Goal: Information Seeking & Learning: Learn about a topic

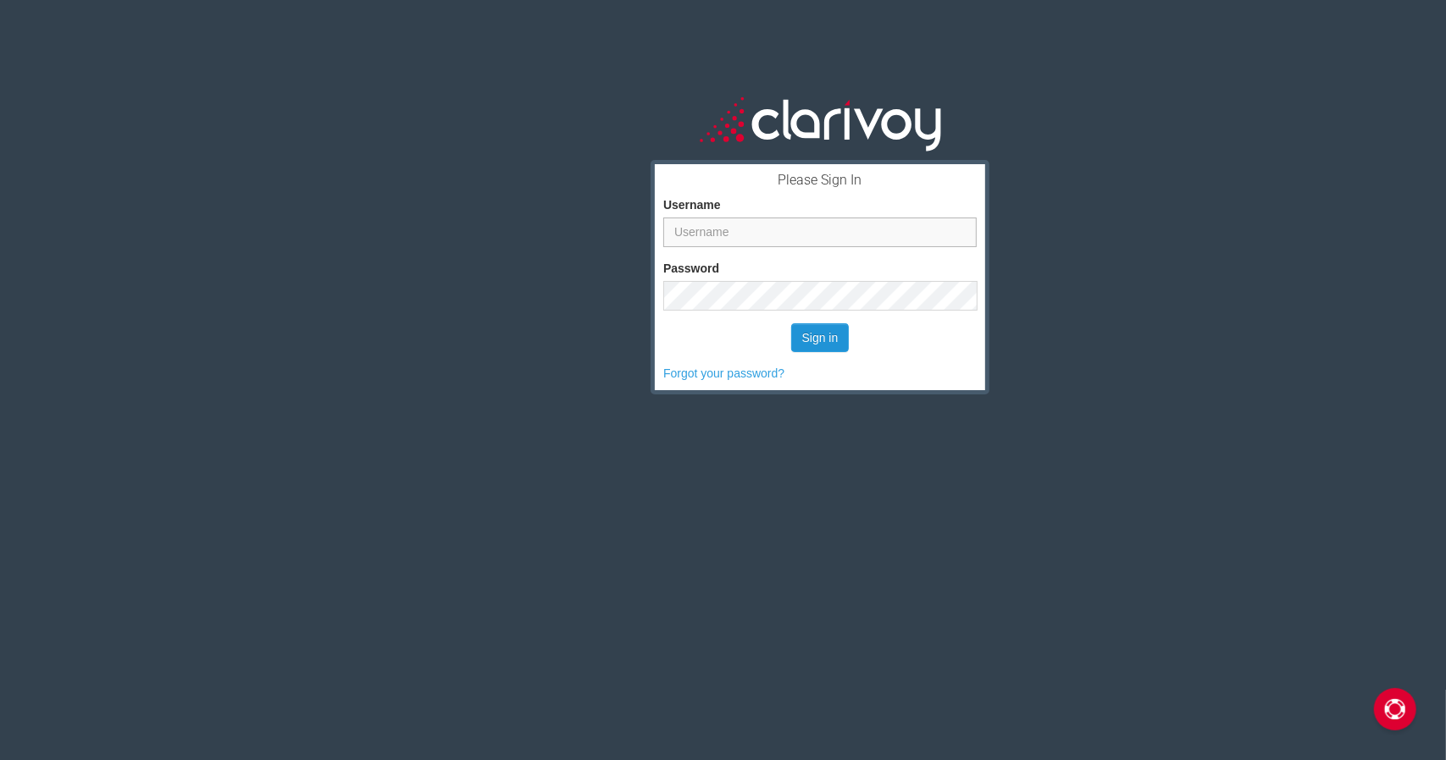
type input "[PERSON_NAME][EMAIL_ADDRESS][PERSON_NAME][DOMAIN_NAME]"
click at [804, 335] on button "Sign in" at bounding box center [820, 338] width 58 height 29
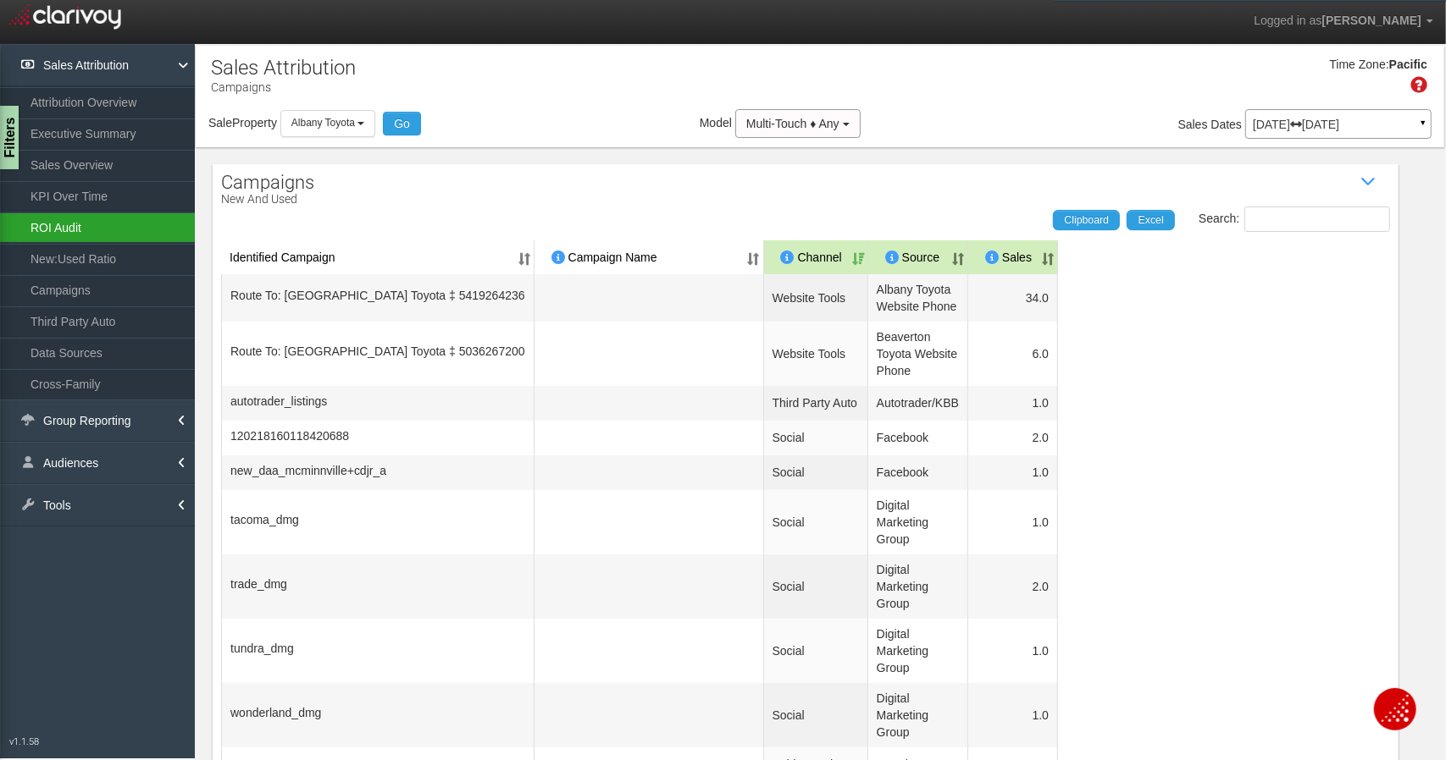
click at [83, 224] on link "ROI Audit" at bounding box center [97, 228] width 195 height 30
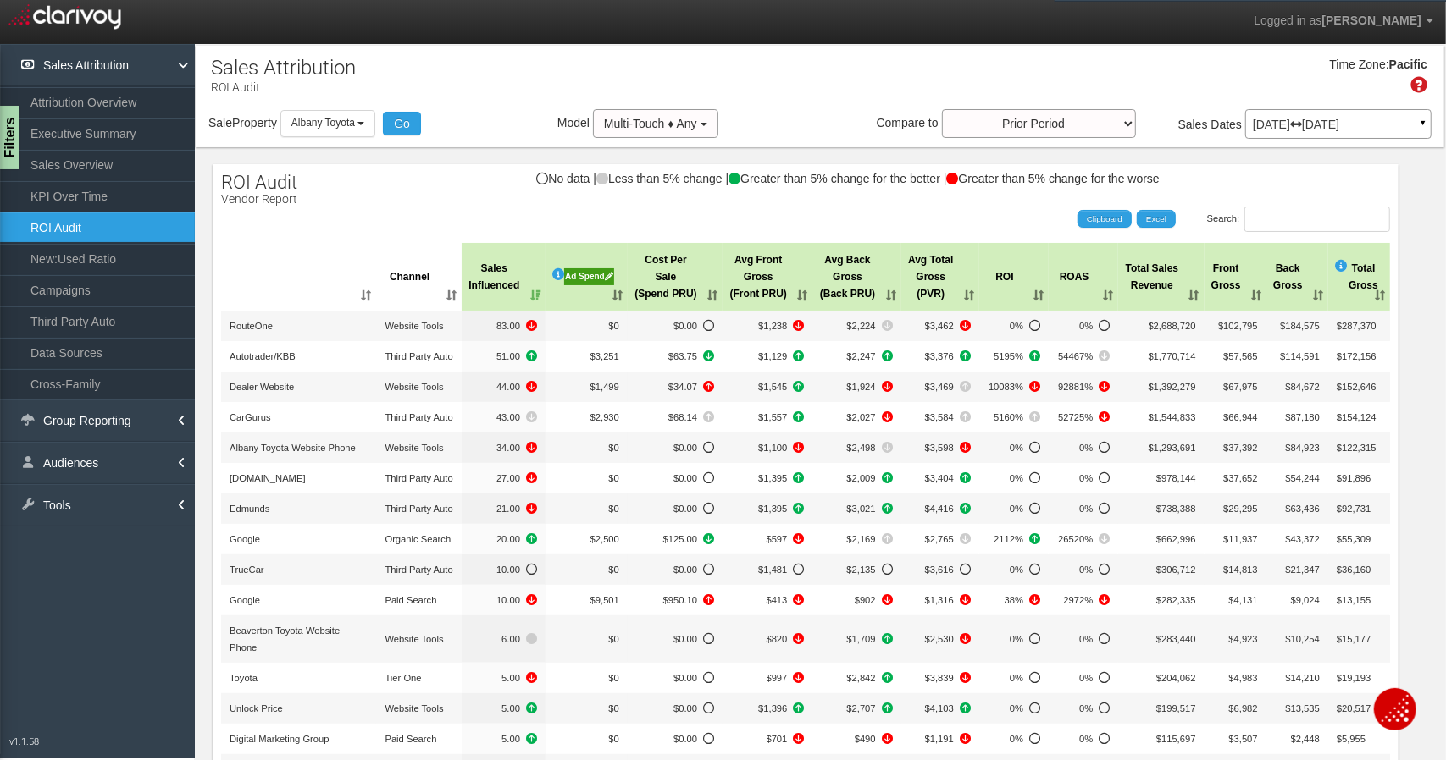
click at [1292, 119] on p "[DATE] [DATE]" at bounding box center [1338, 125] width 171 height 12
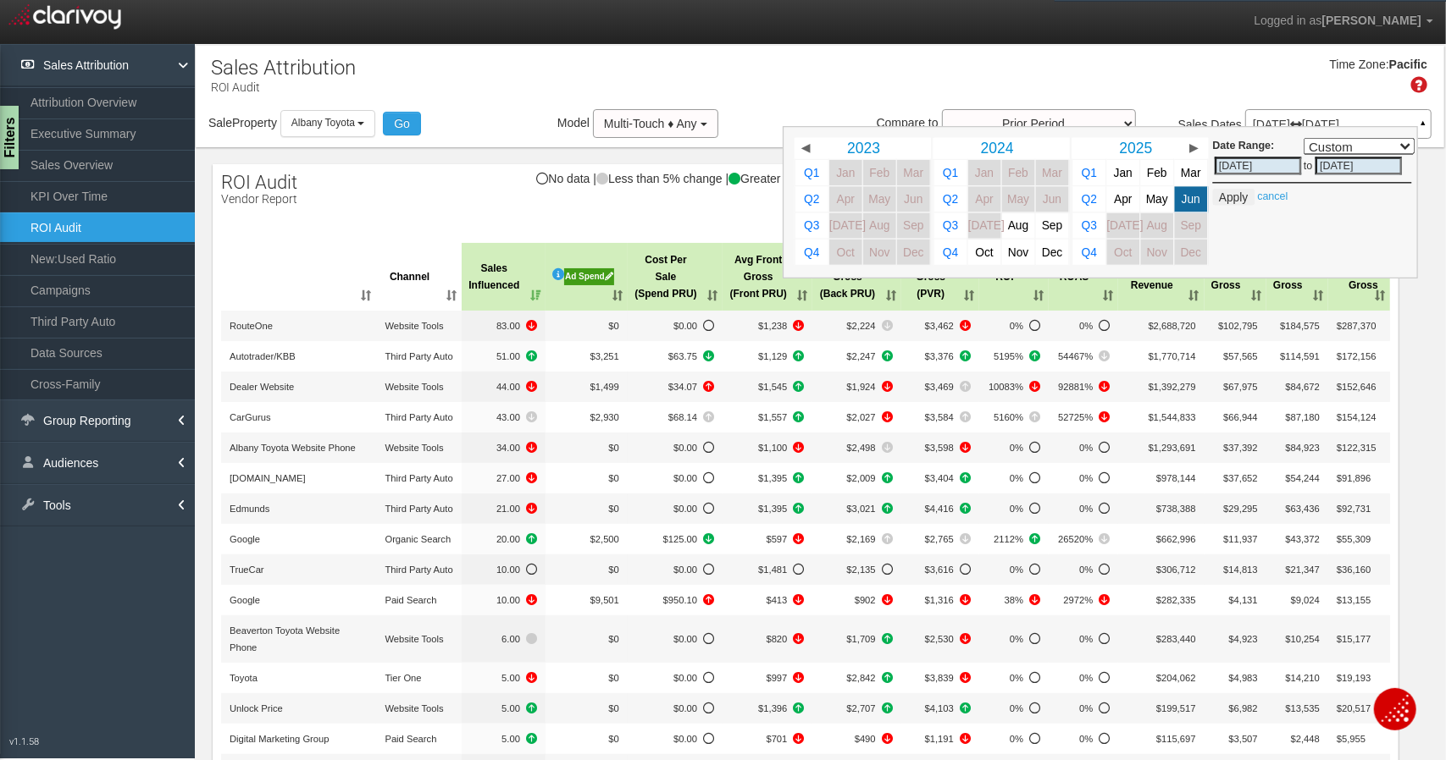
click at [1178, 114] on div "Sales Dates [DATE] [DATE] ▲ Comparing to: mm/dd/yyyy - mm/dd/yyyy Date Range: C…" at bounding box center [1304, 124] width 253 height 31
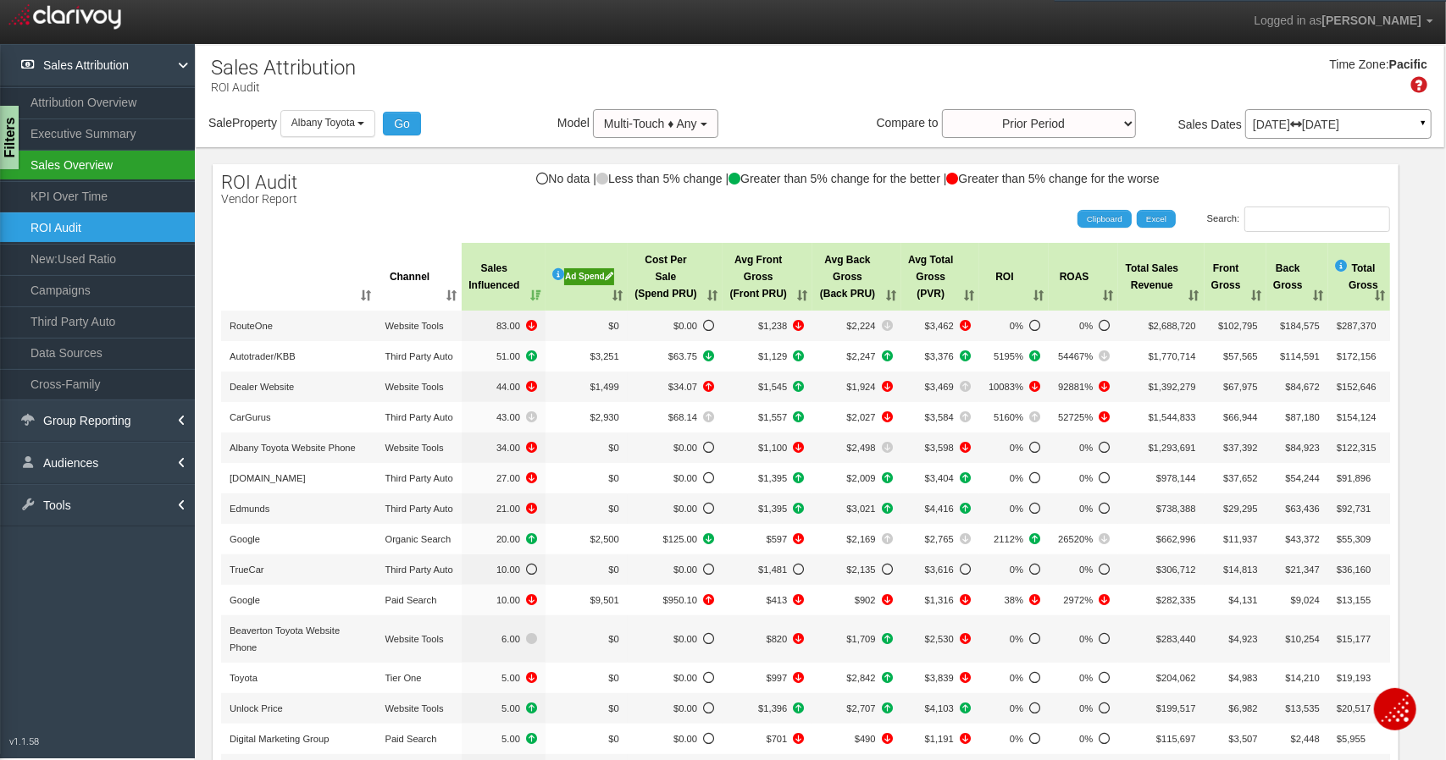
click at [91, 158] on link "Sales Overview" at bounding box center [97, 165] width 195 height 30
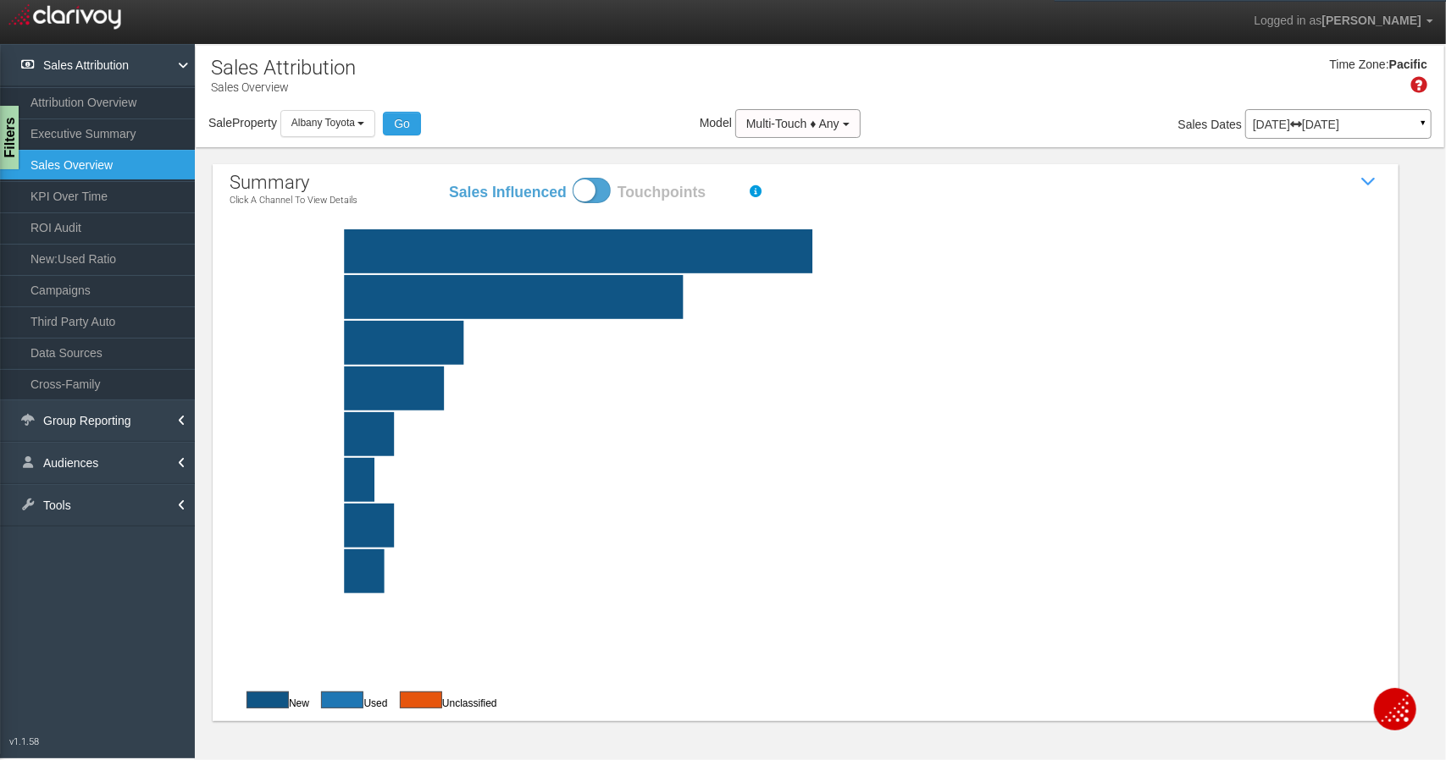
click at [406, 252] on rect at bounding box center [846, 252] width 1152 height 44
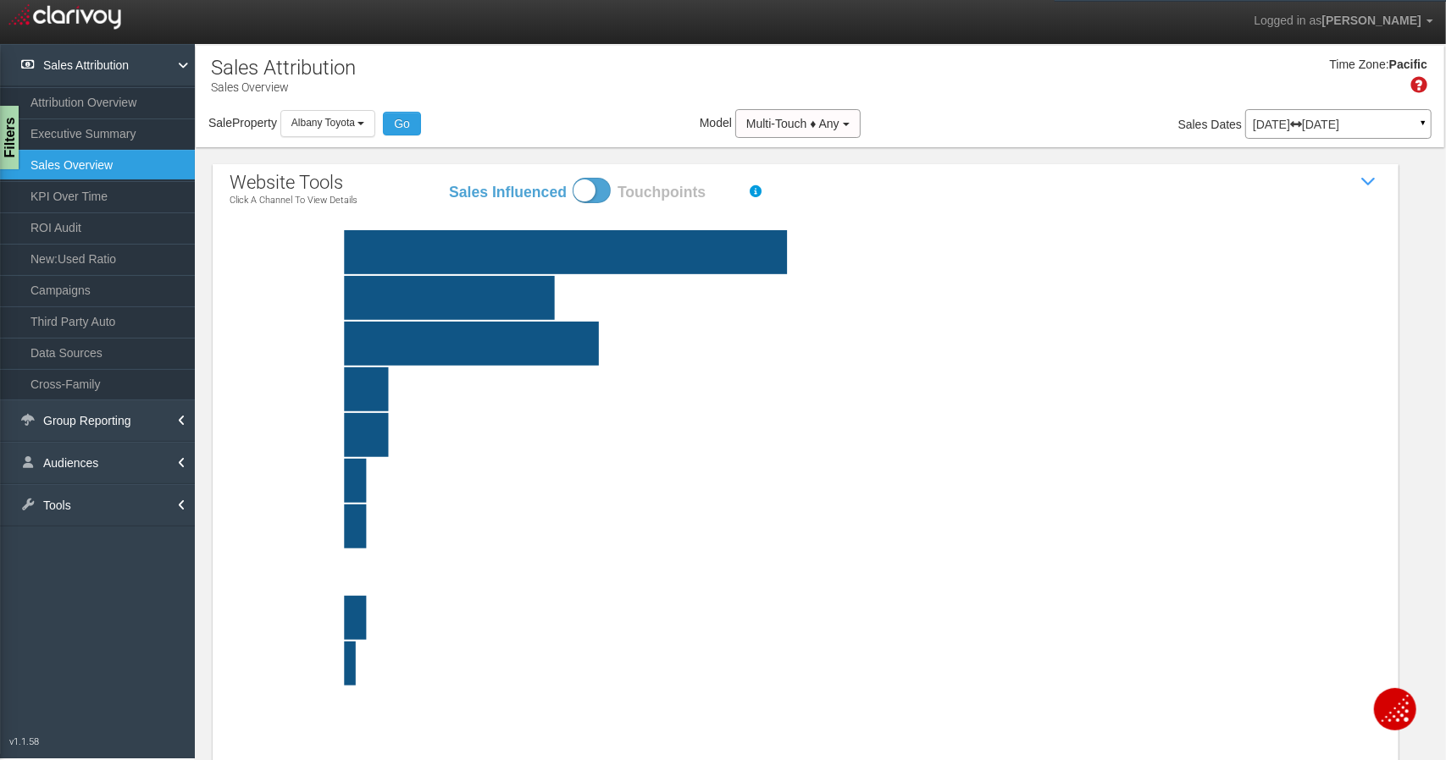
click at [654, 470] on rect at bounding box center [846, 481] width 1152 height 44
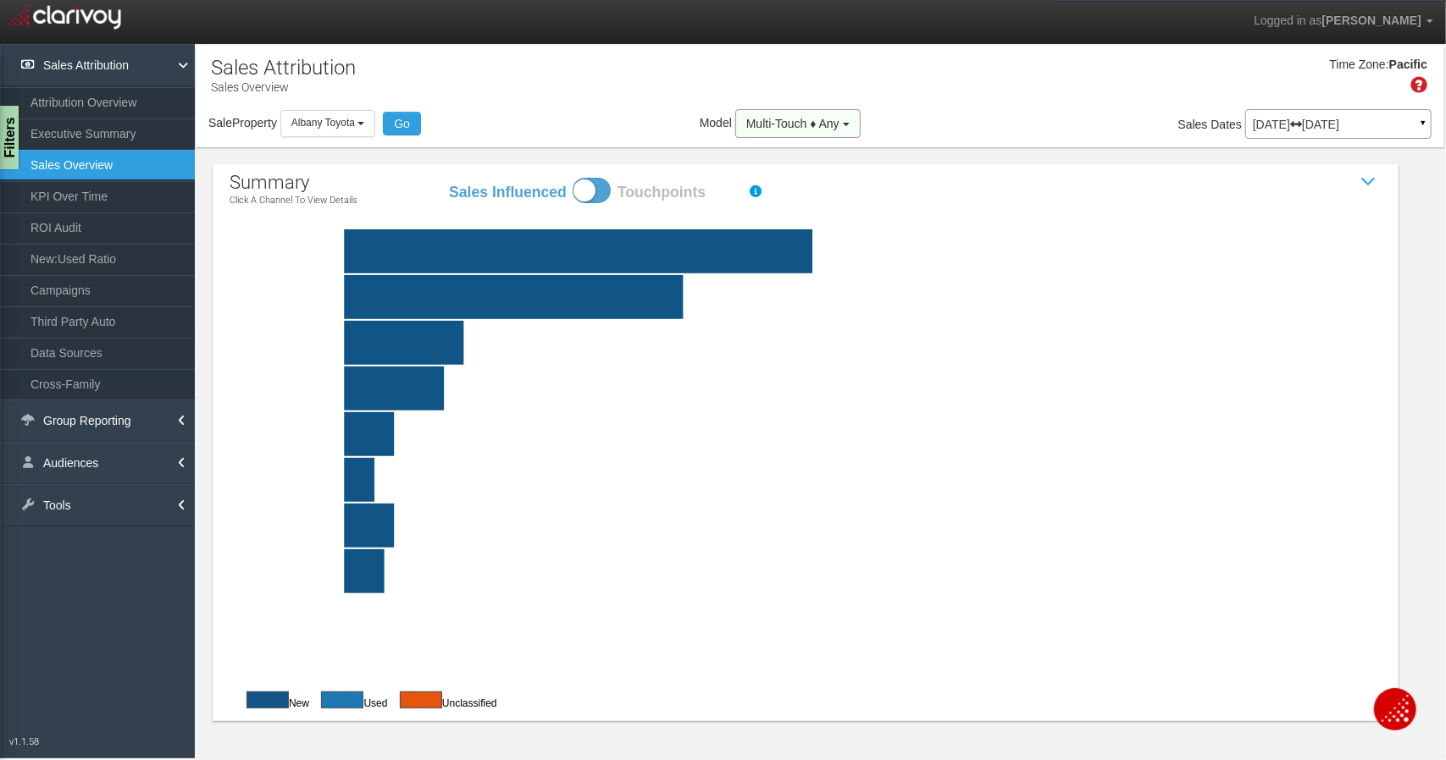
click at [749, 114] on button "Multi-Touch ♦ Any" at bounding box center [797, 123] width 125 height 29
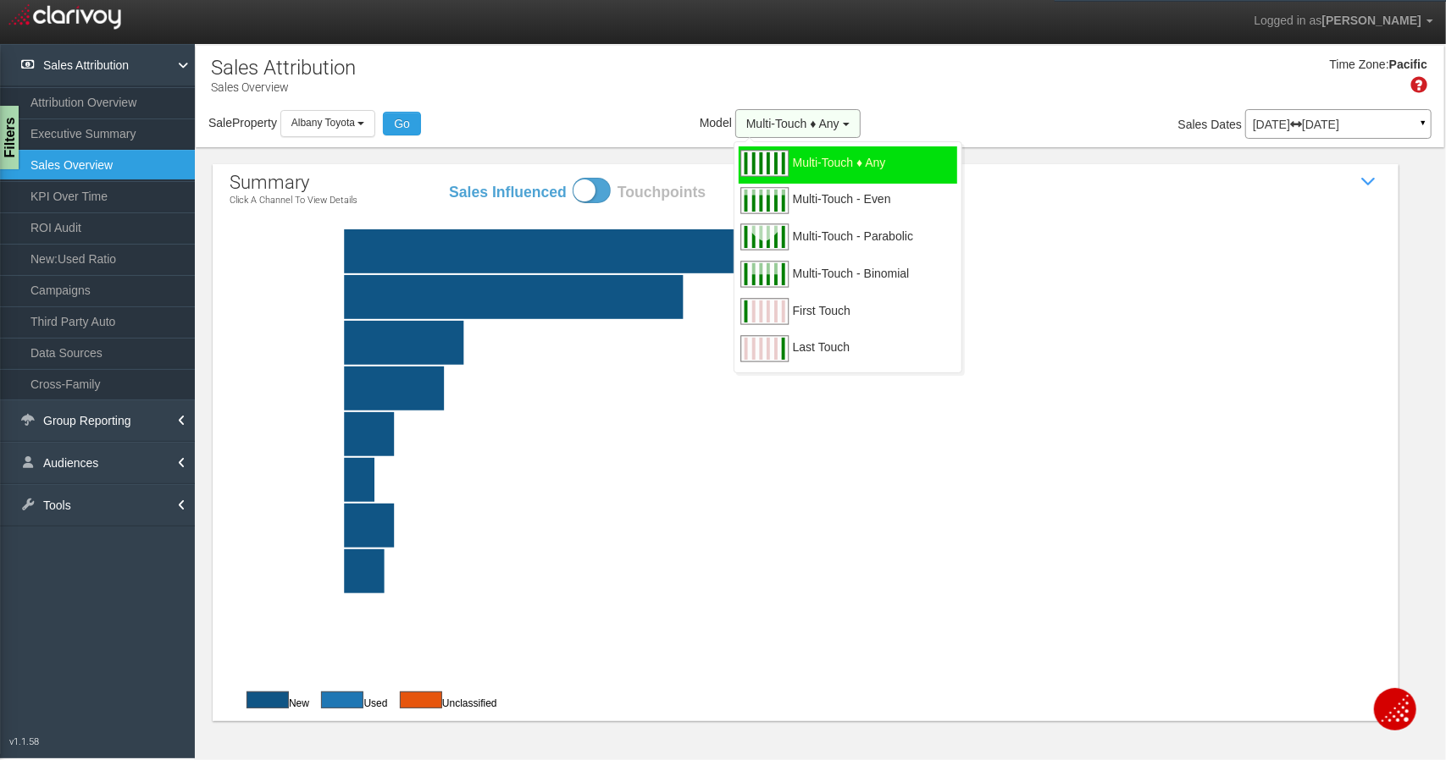
click at [749, 114] on button "Multi-Touch ♦ Any" at bounding box center [797, 123] width 125 height 29
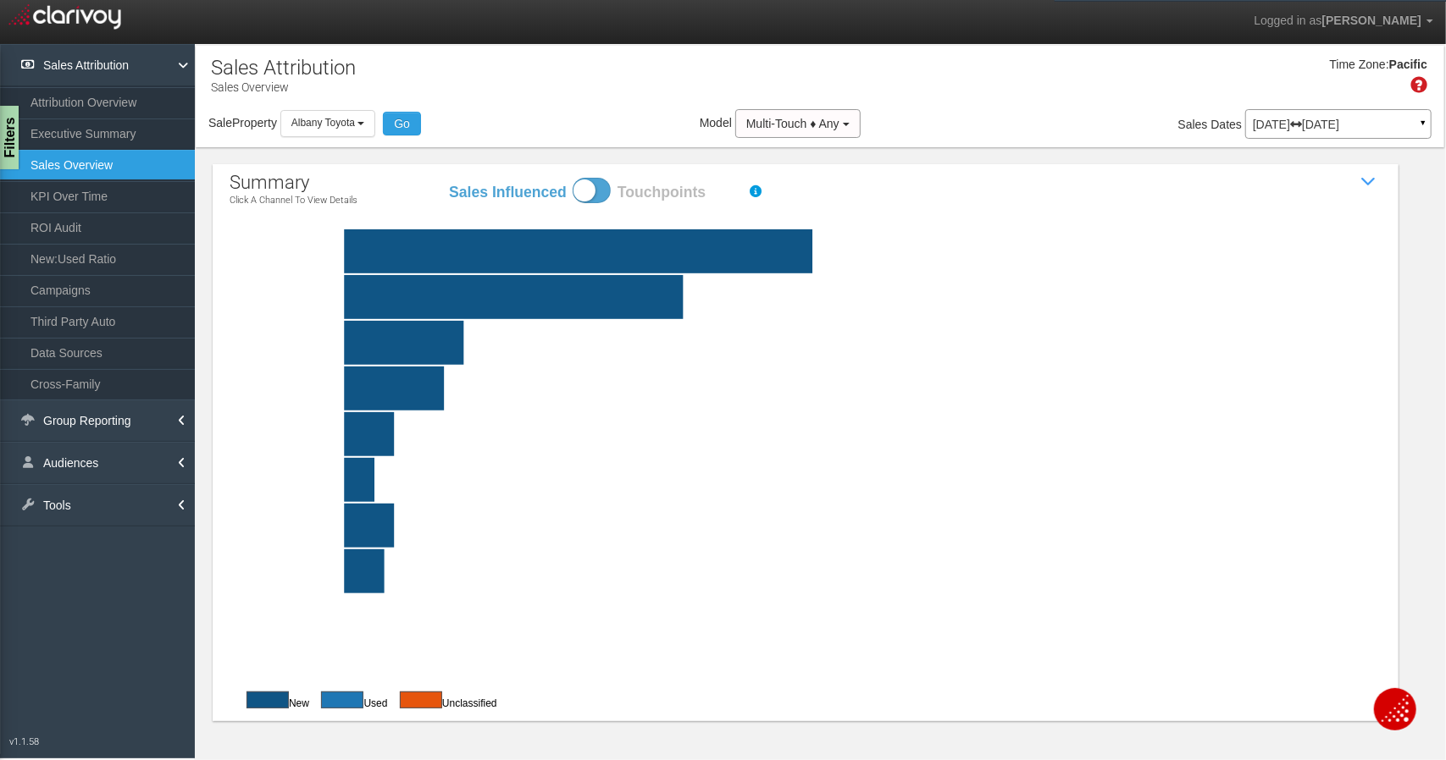
click at [493, 246] on rect at bounding box center [846, 252] width 1152 height 44
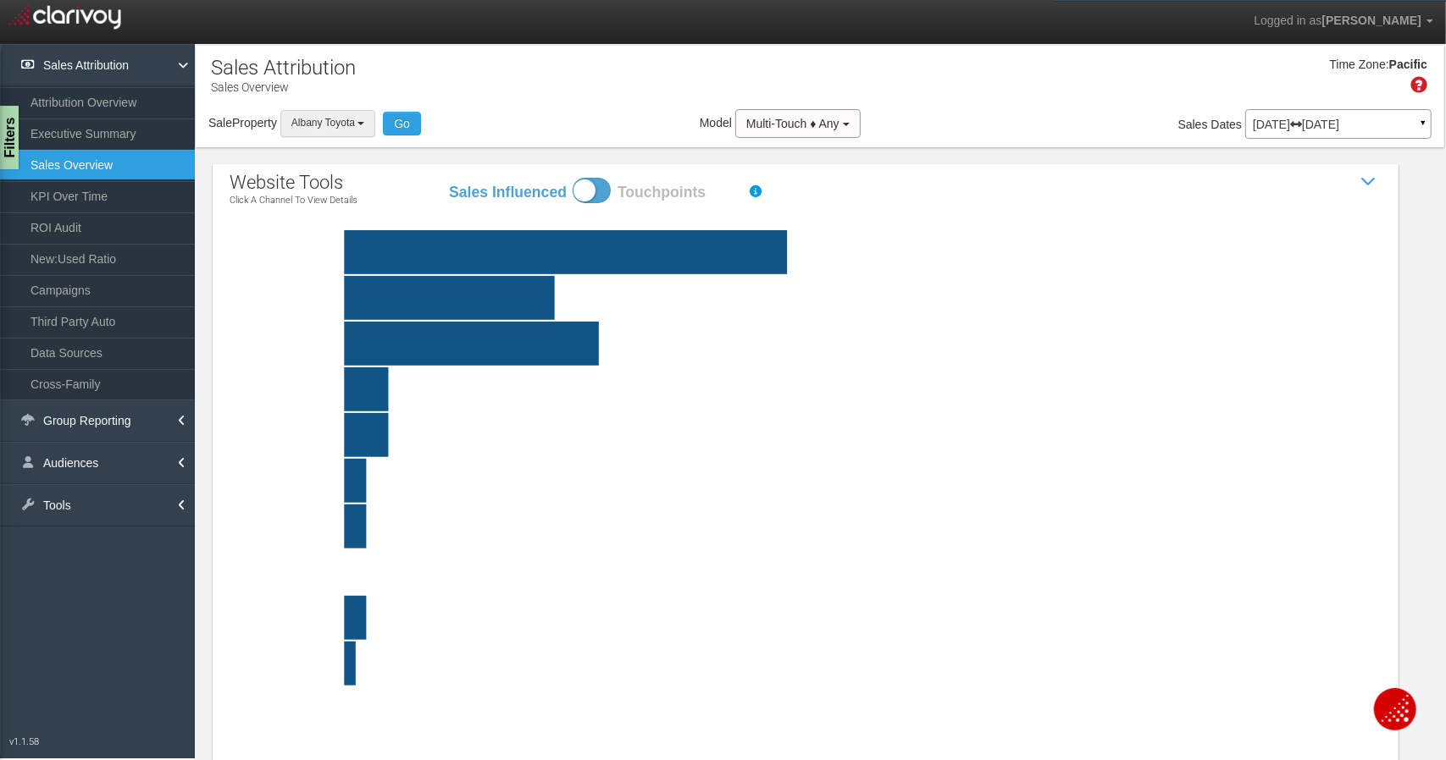
click at [340, 119] on span "Albany Toyota" at bounding box center [323, 123] width 64 height 12
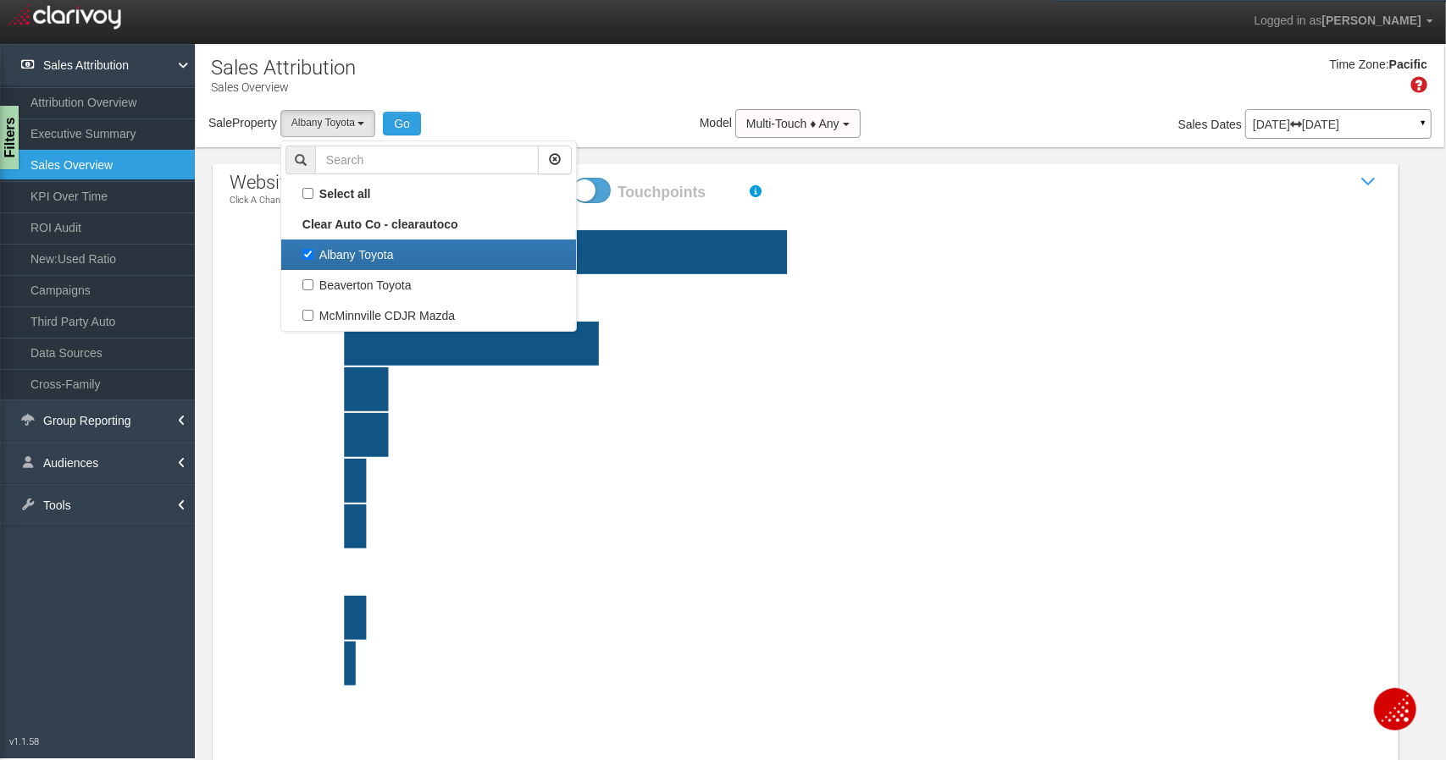
click at [331, 262] on label "Albany Toyota" at bounding box center [428, 255] width 286 height 22
click at [313, 260] on input "Albany Toyota" at bounding box center [307, 254] width 11 height 11
checkbox input "false"
select select
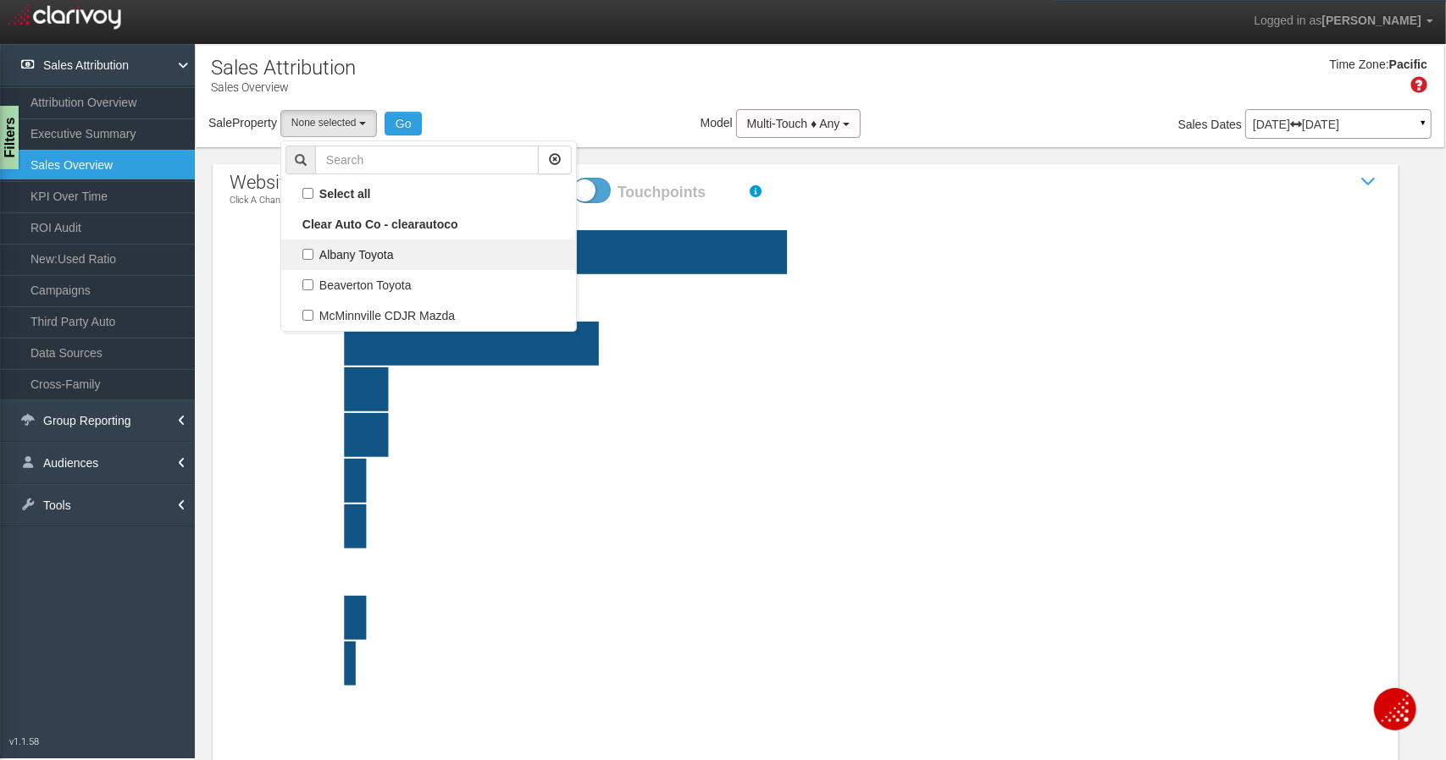
scroll to position [15, 0]
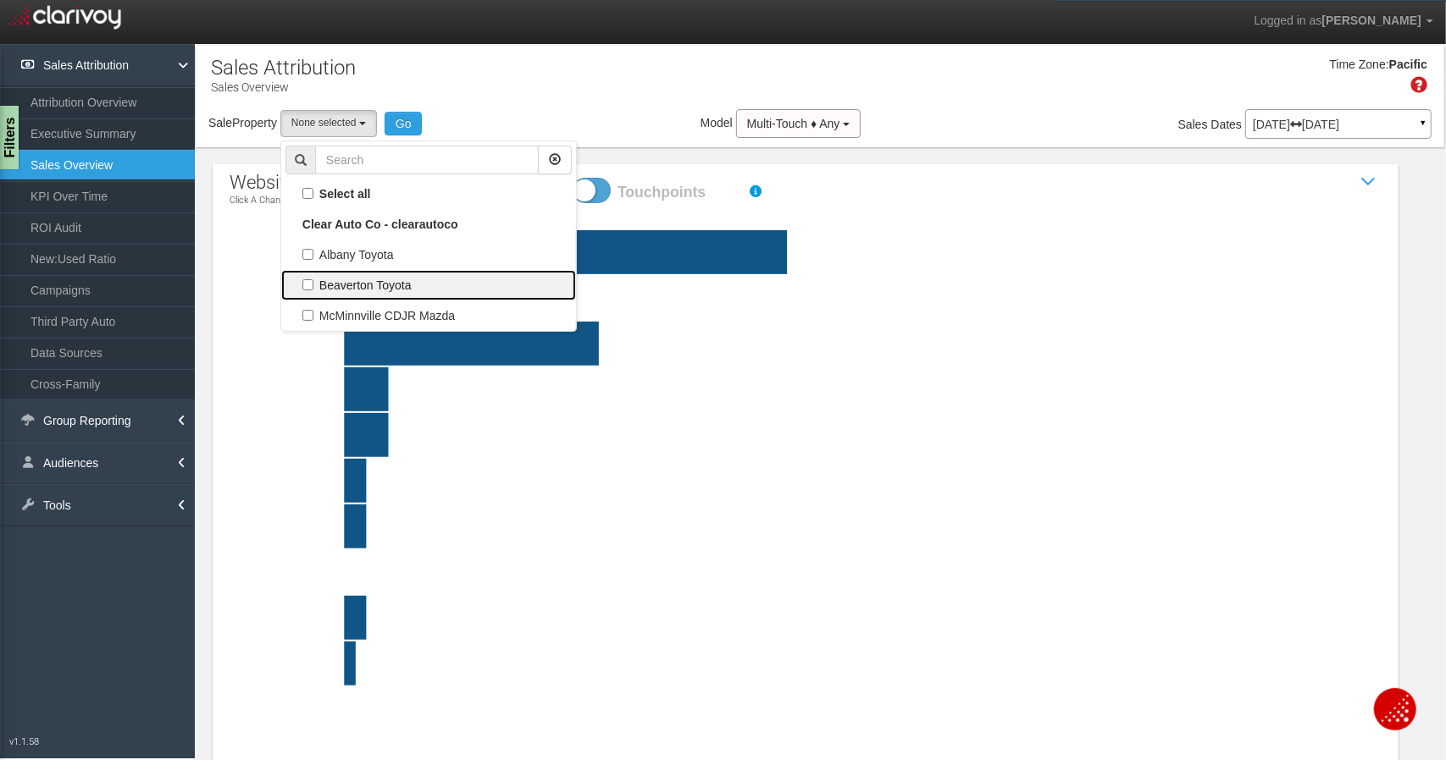
click at [330, 277] on label "Beaverton Toyota" at bounding box center [428, 285] width 286 height 22
click at [313, 279] on input "Beaverton Toyota" at bounding box center [307, 284] width 11 height 11
checkbox input "true"
select select "object:278"
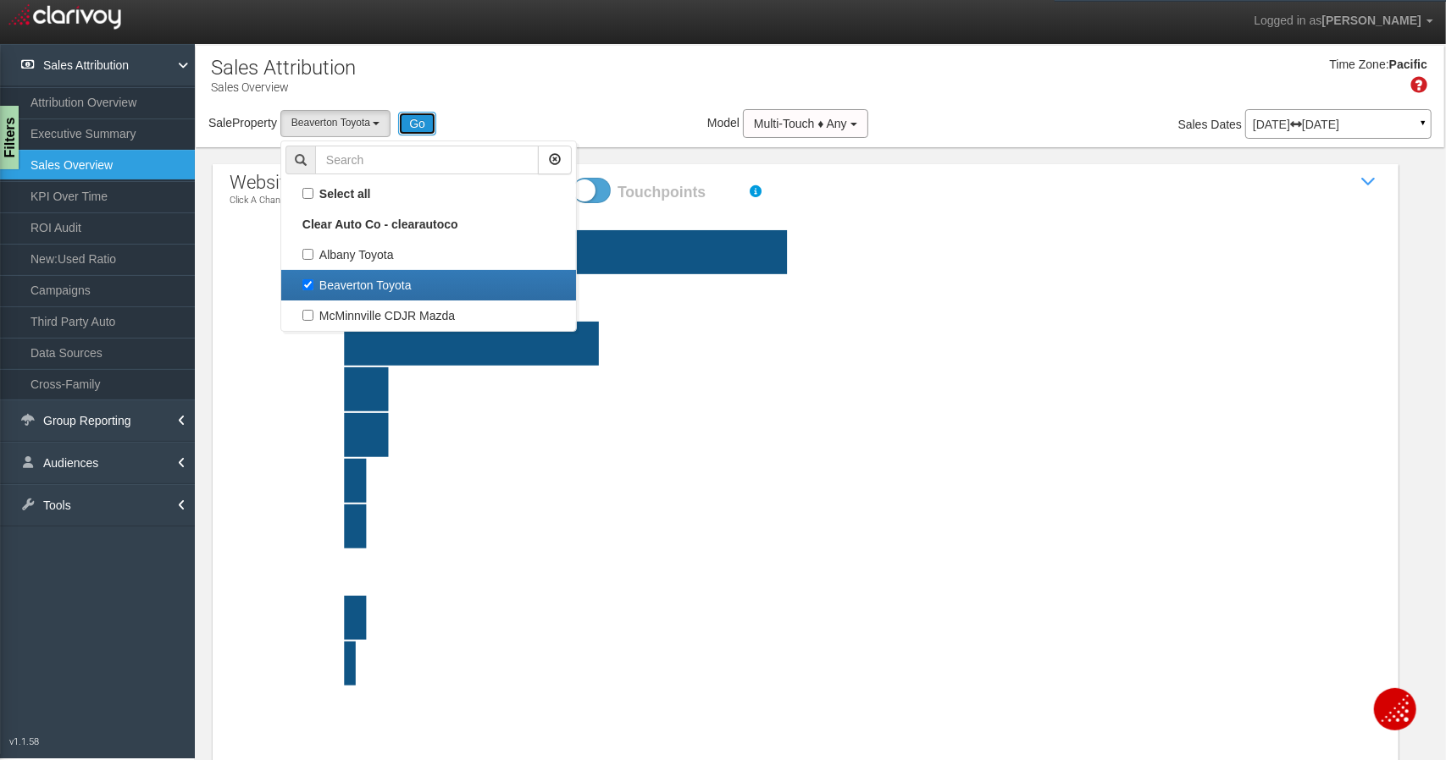
click at [427, 132] on button "Go" at bounding box center [417, 124] width 38 height 24
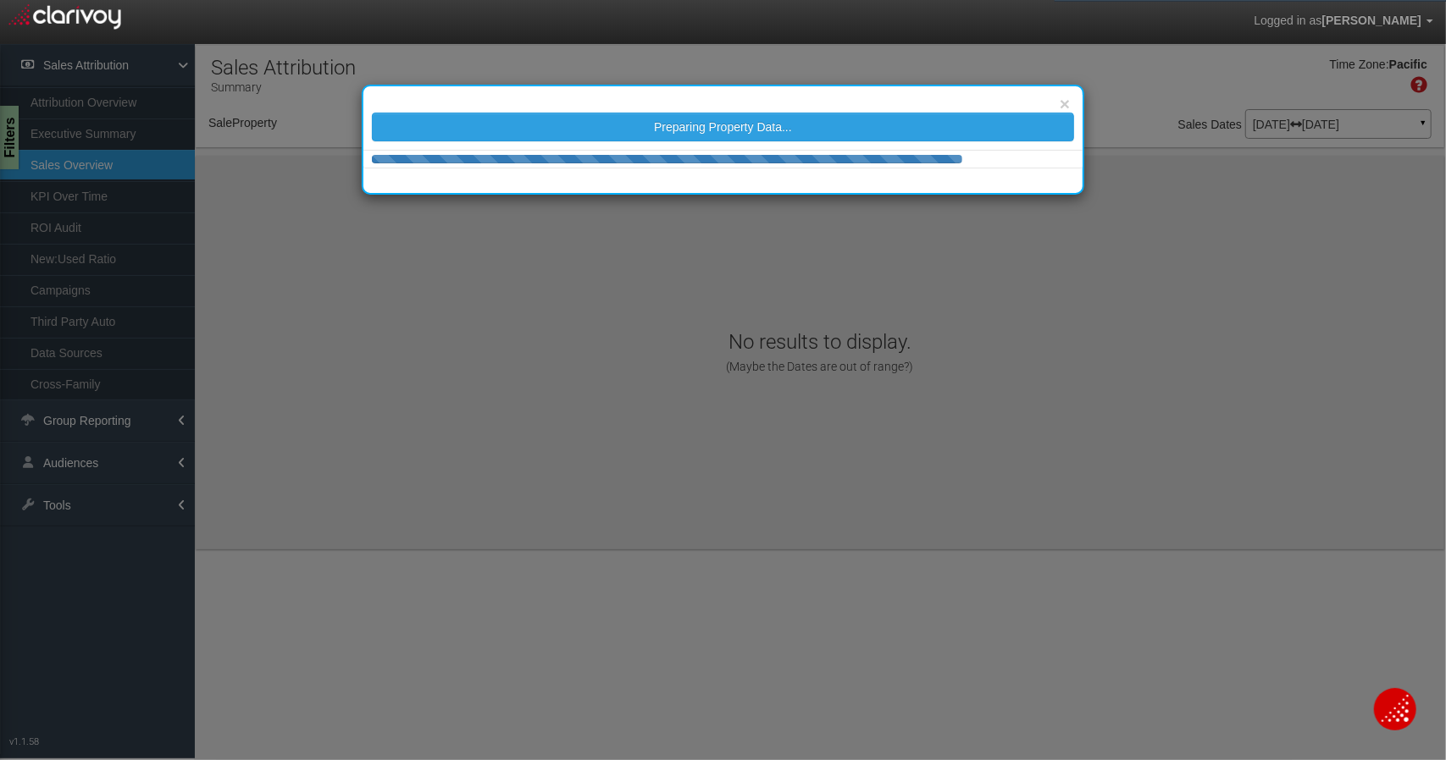
select select "object:318"
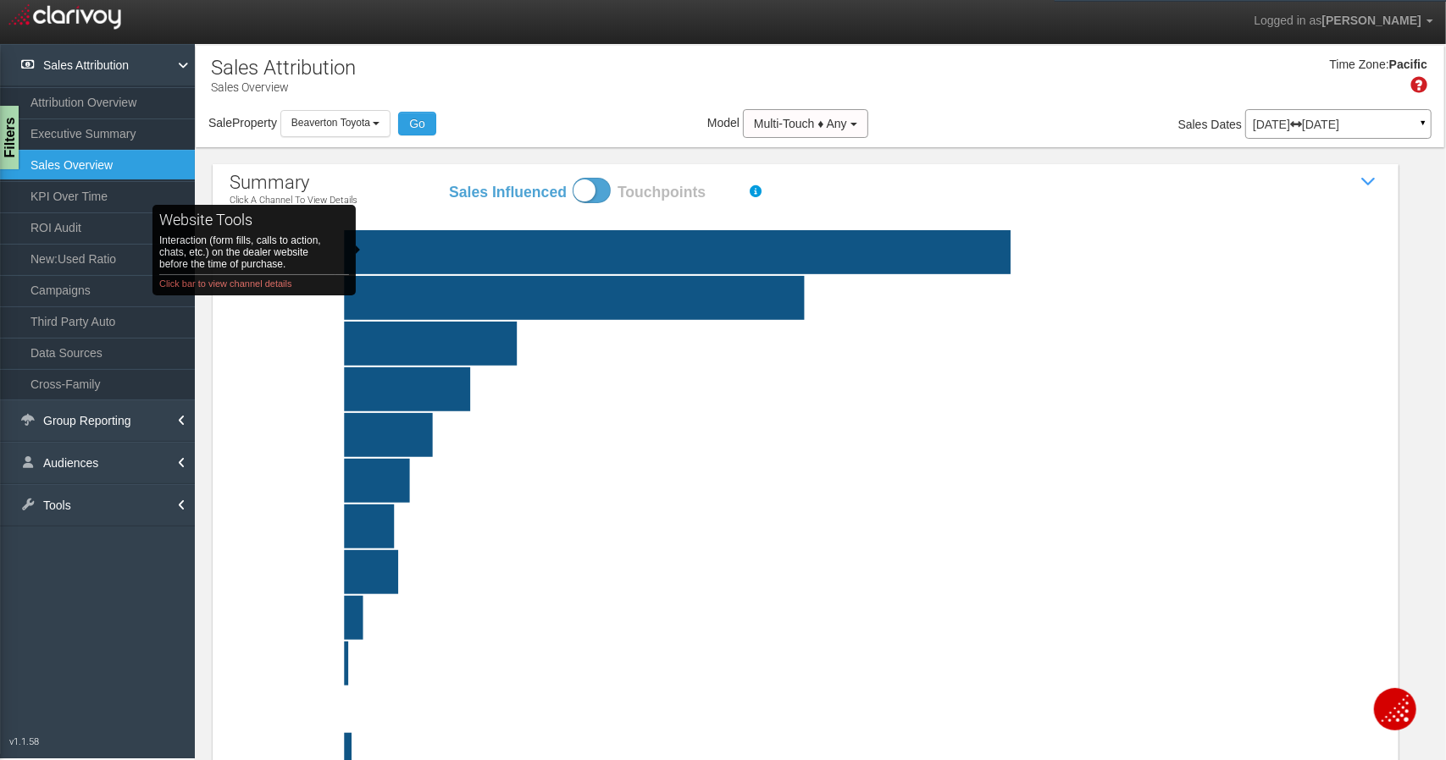
click at [394, 250] on rect "website tools Interaction (form fills, calls to action, chats, etc.) on the dea…" at bounding box center [333, 252] width 127 height 44
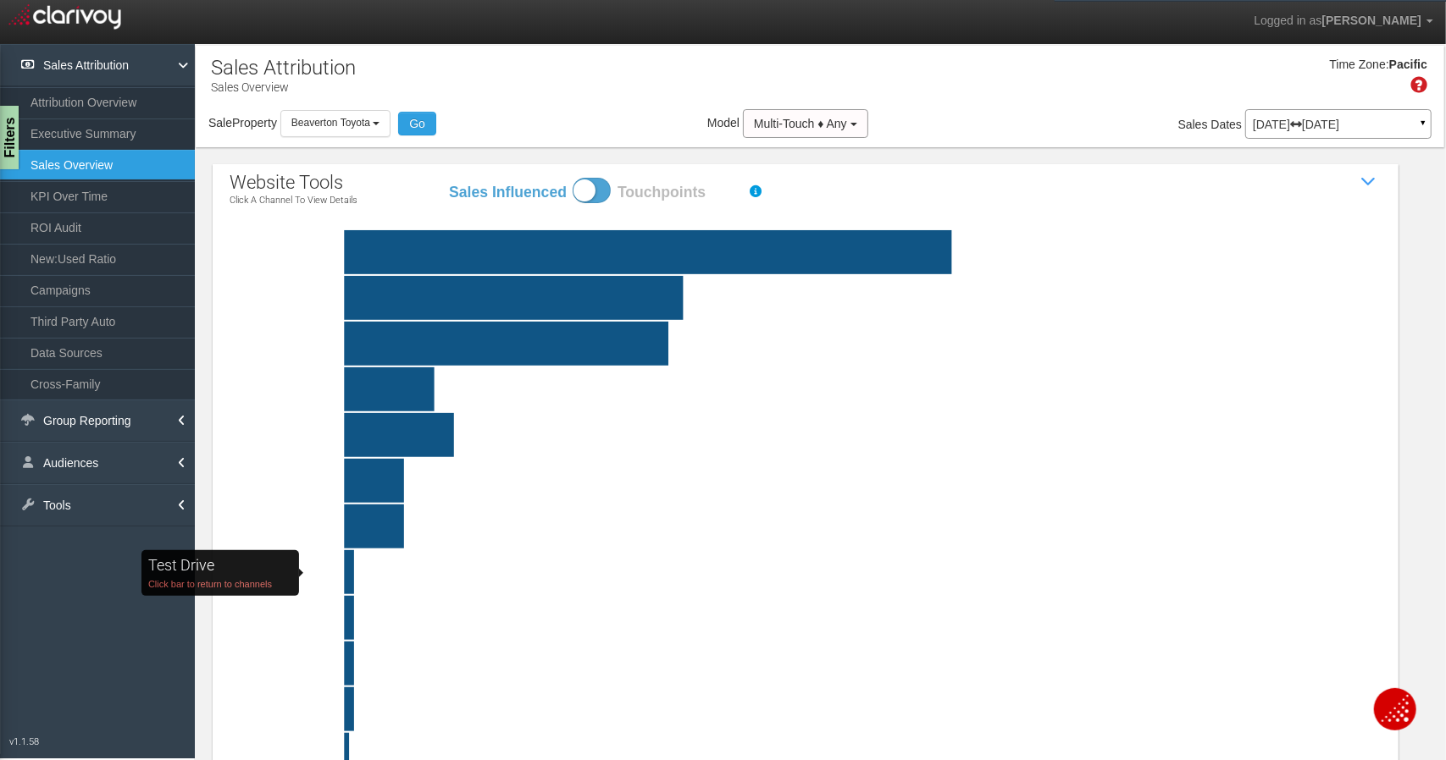
click rect "Test Drive Click bar to return to channels"
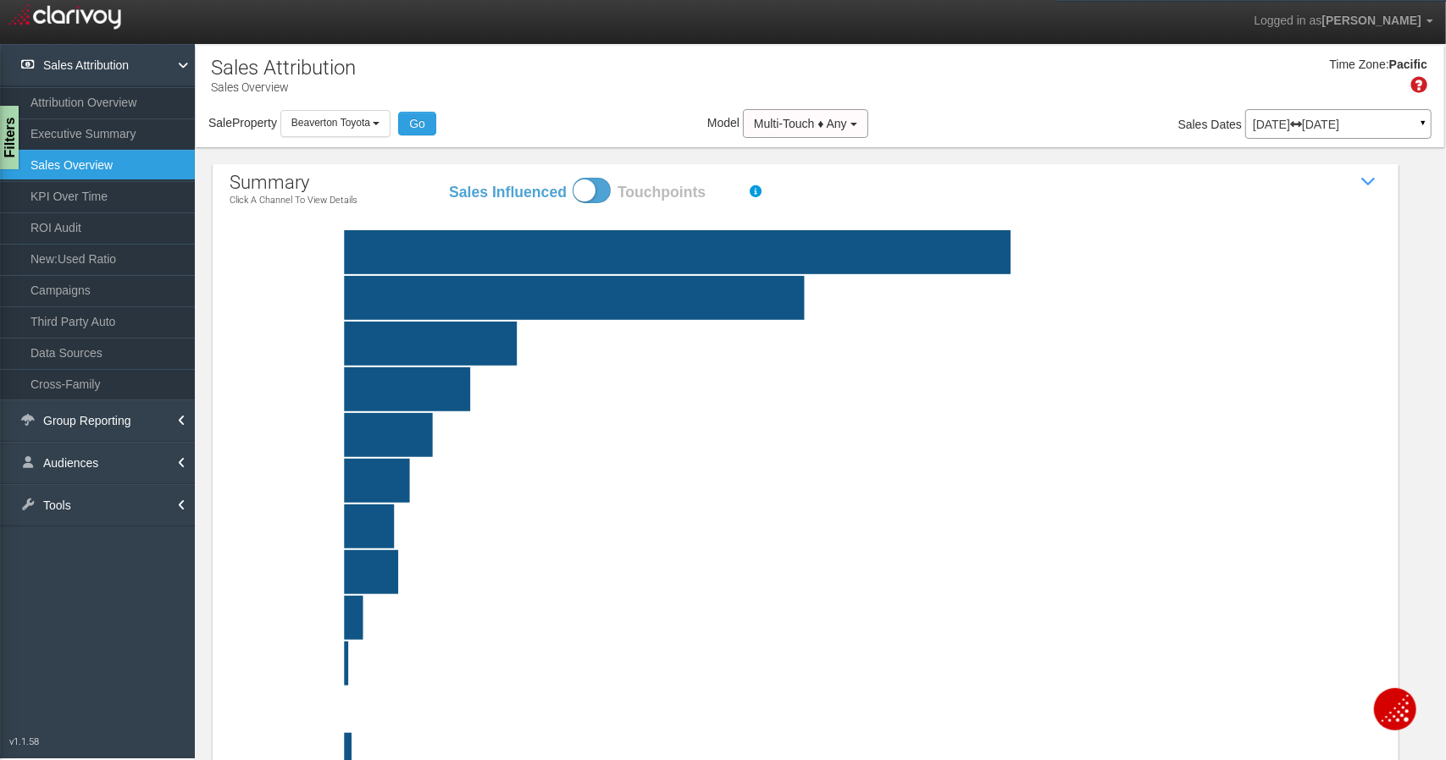
click at [506, 256] on rect at bounding box center [846, 252] width 1152 height 44
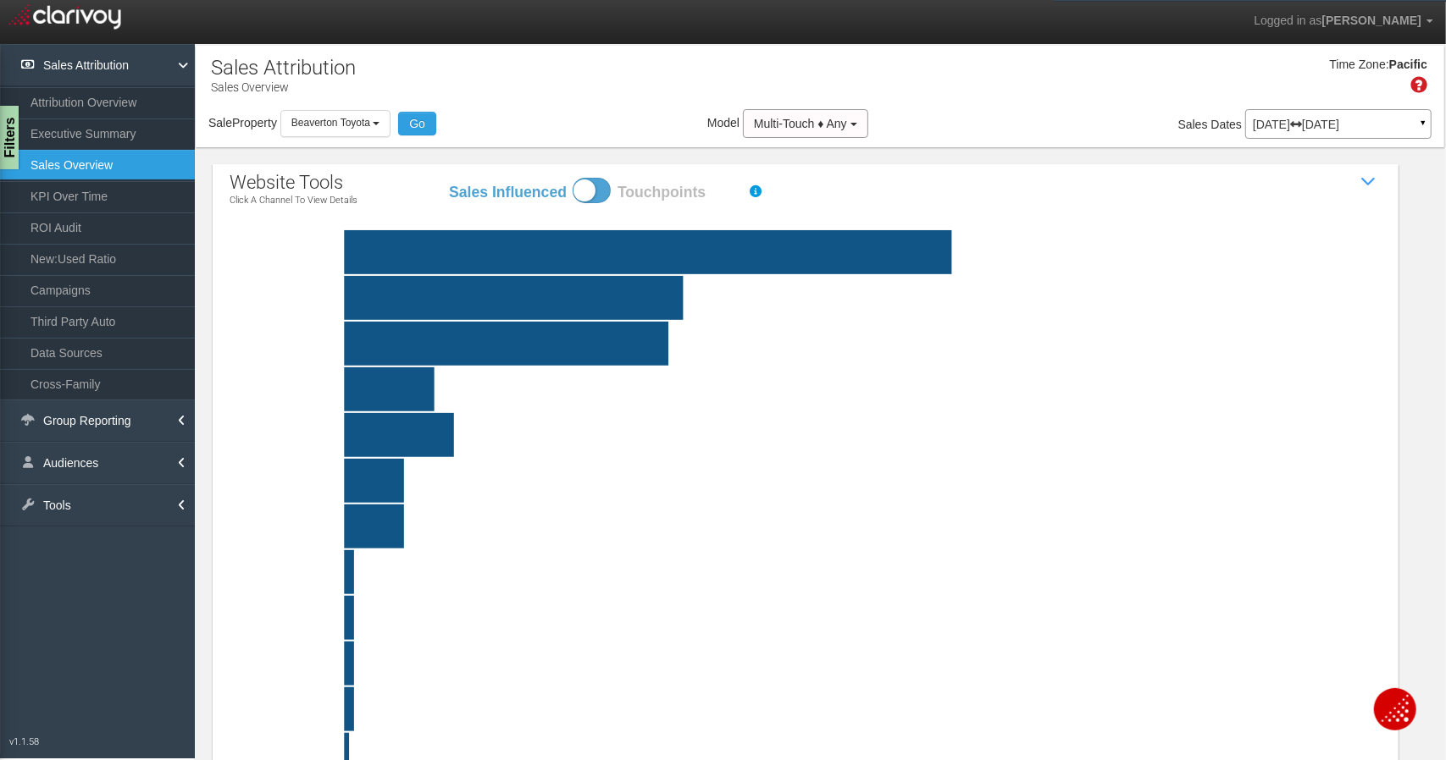
click at [1326, 123] on p "[DATE] [DATE]" at bounding box center [1338, 125] width 171 height 12
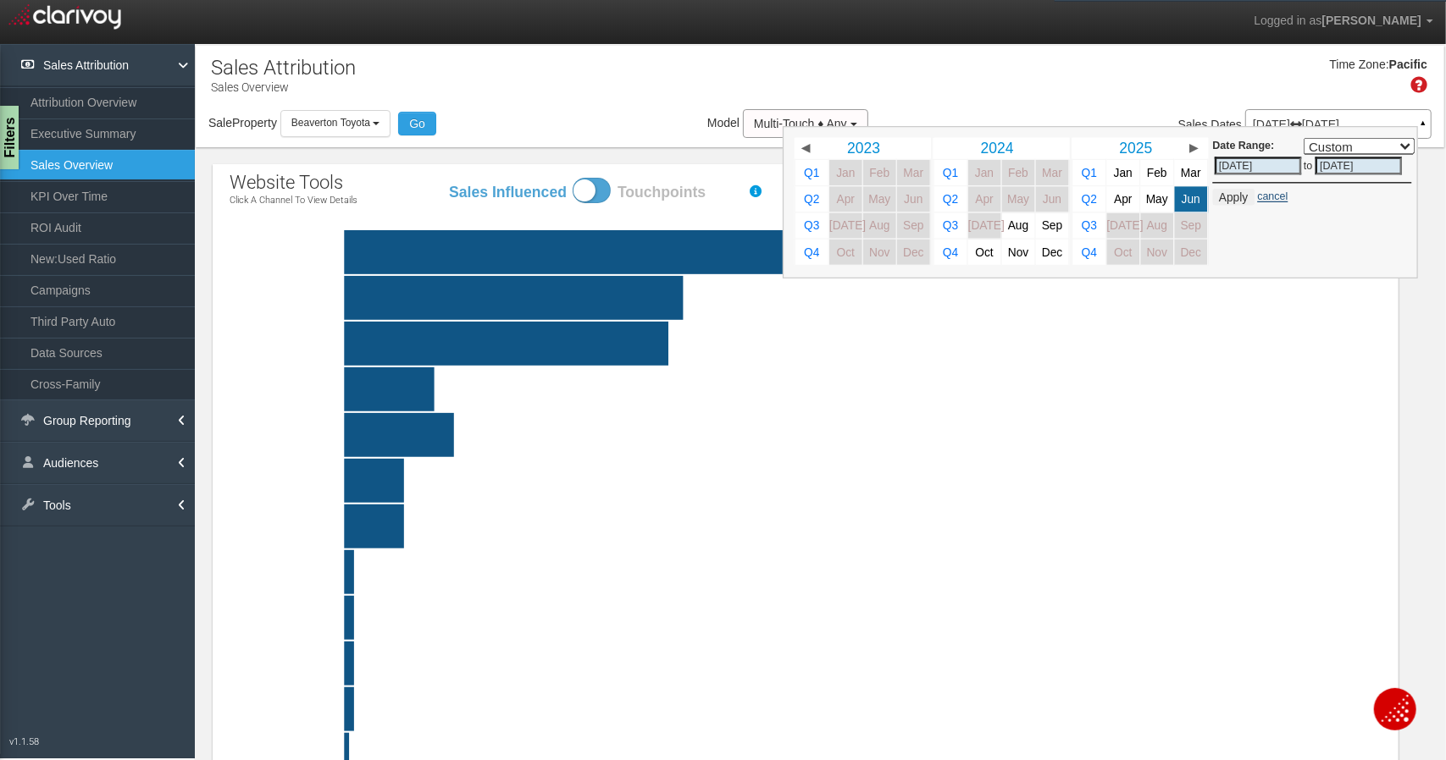
click at [1257, 199] on link "cancel" at bounding box center [1272, 196] width 30 height 12
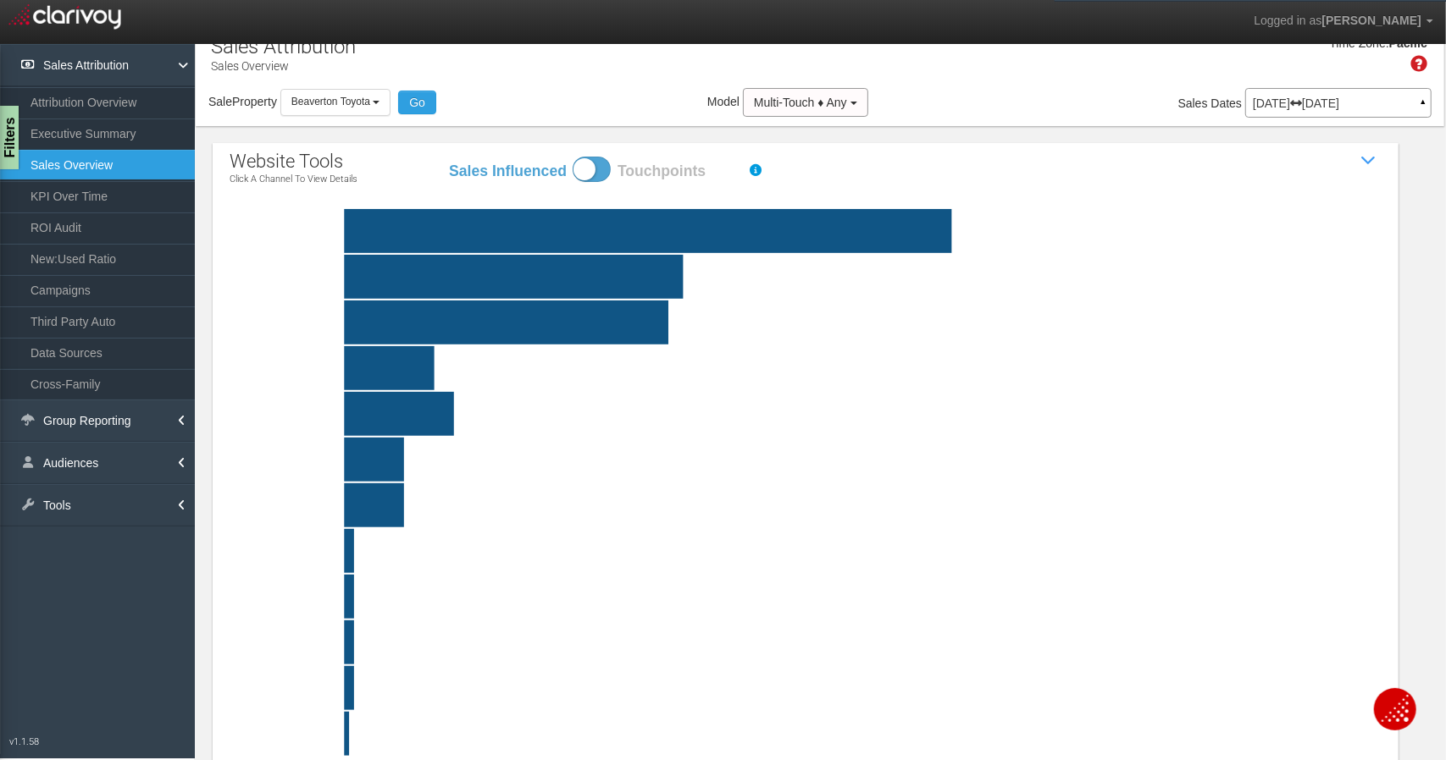
scroll to position [0, 0]
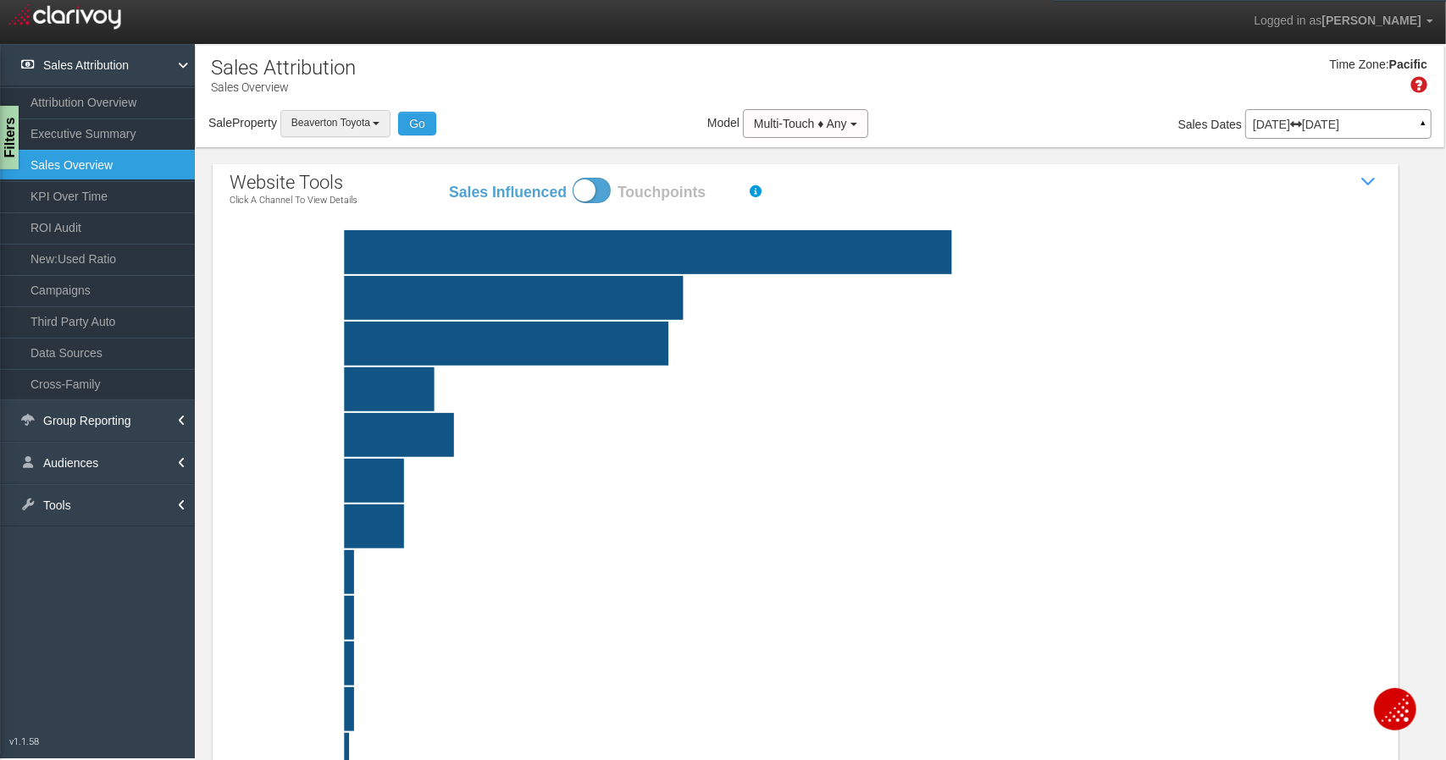
click at [346, 130] on button "Beaverton Toyota" at bounding box center [335, 123] width 111 height 26
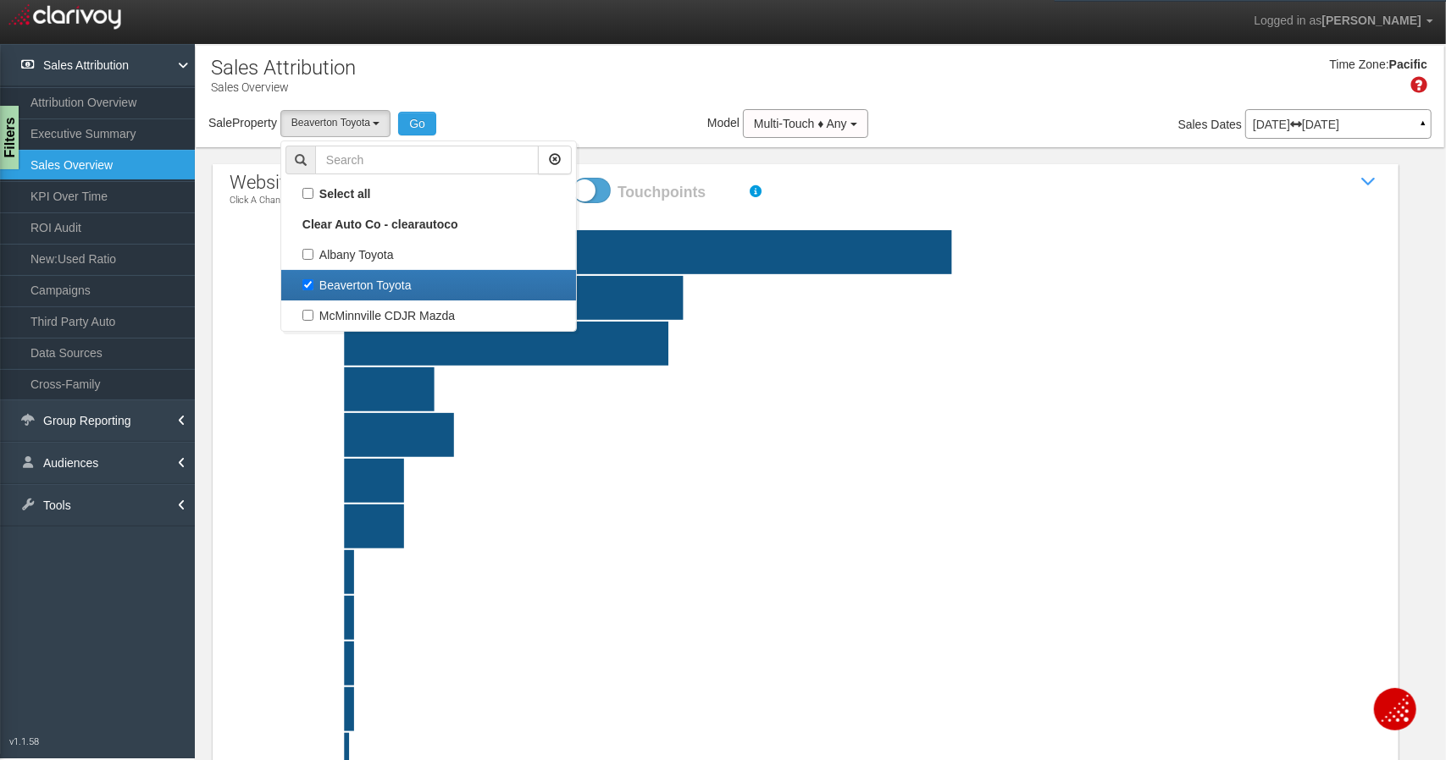
click at [323, 277] on label "Beaverton Toyota" at bounding box center [428, 285] width 286 height 22
click at [313, 279] on input "Beaverton Toyota" at bounding box center [307, 284] width 11 height 11
checkbox input "false"
select select
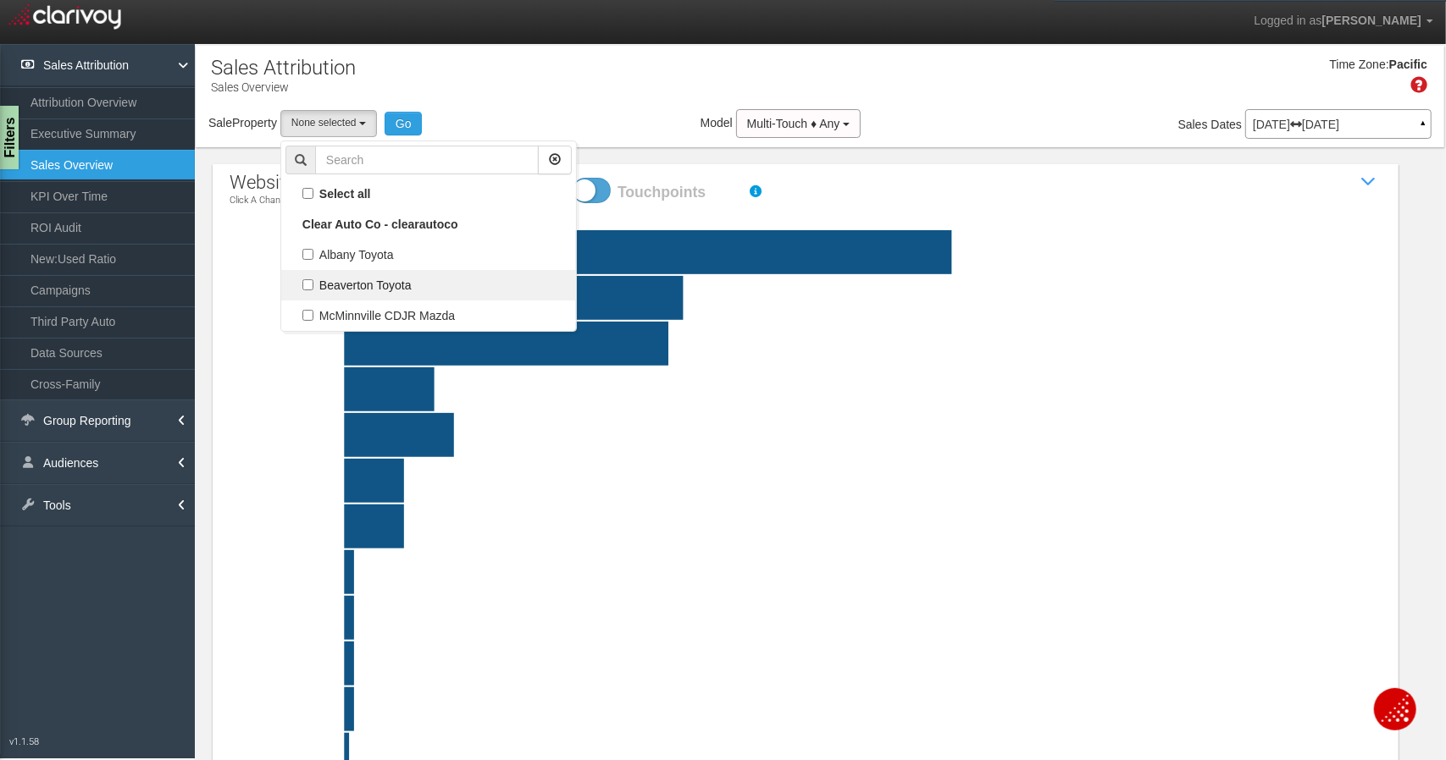
scroll to position [29, 0]
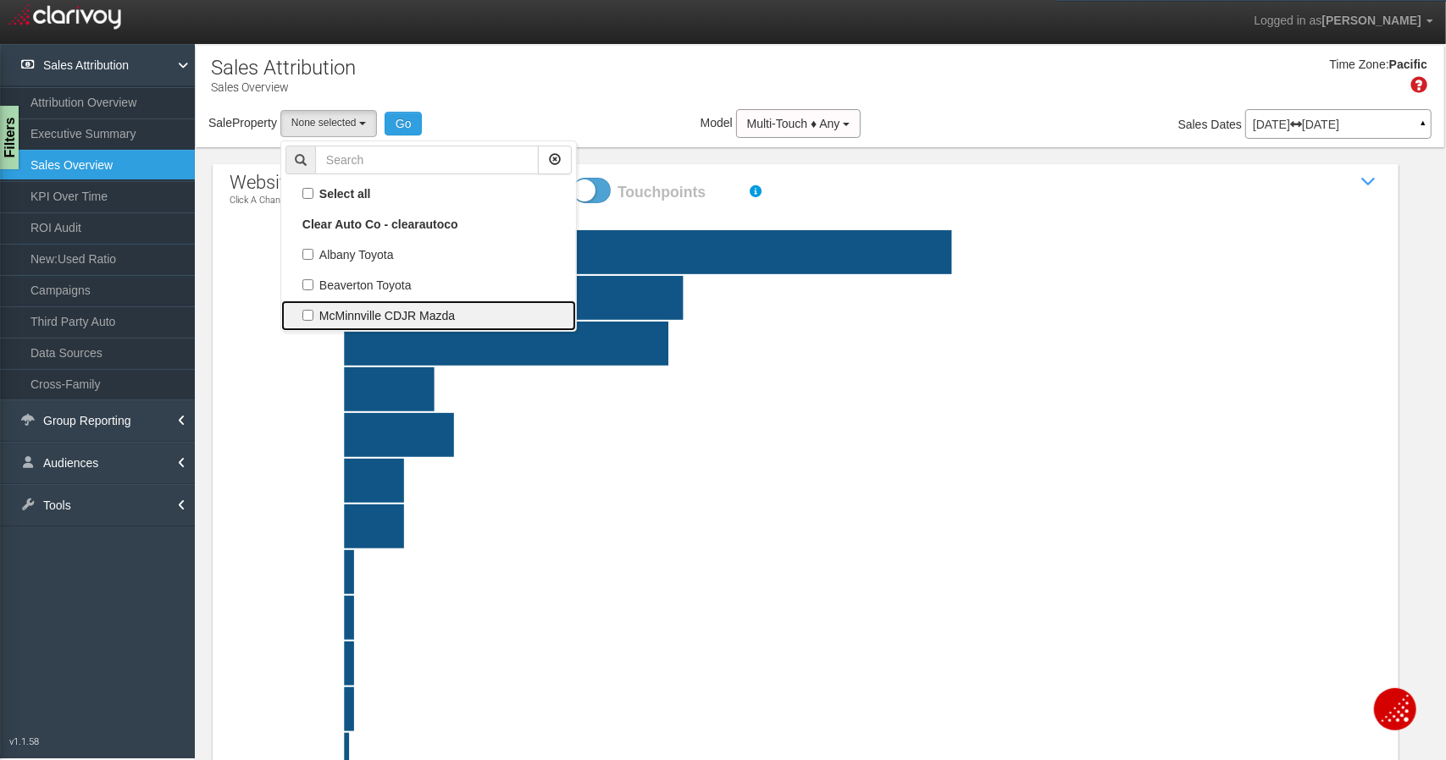
click at [334, 307] on label "McMinnville CDJR Mazda" at bounding box center [428, 316] width 286 height 22
click at [313, 310] on input "McMinnville CDJR Mazda" at bounding box center [307, 315] width 11 height 11
checkbox input "true"
select select "object:319"
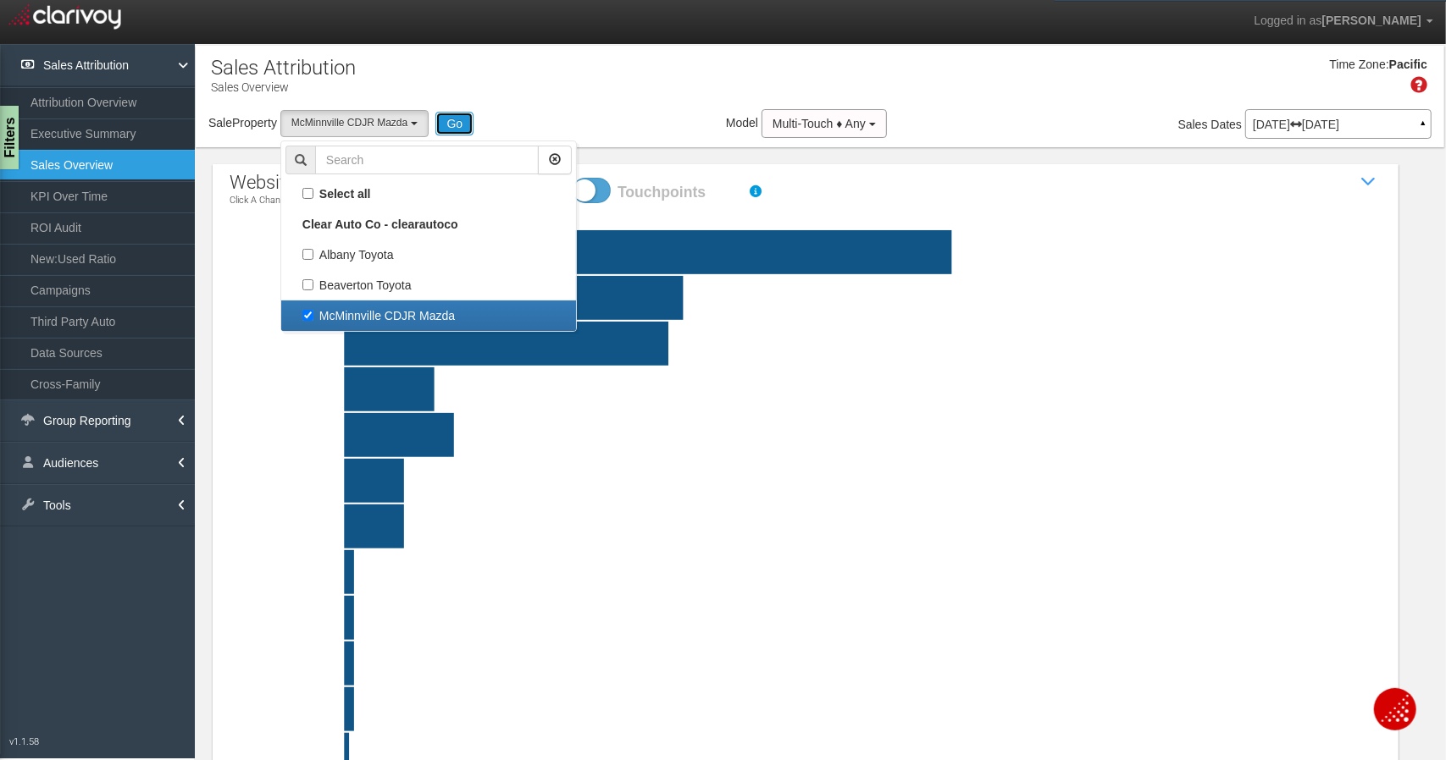
click at [458, 130] on button "Go" at bounding box center [454, 124] width 38 height 24
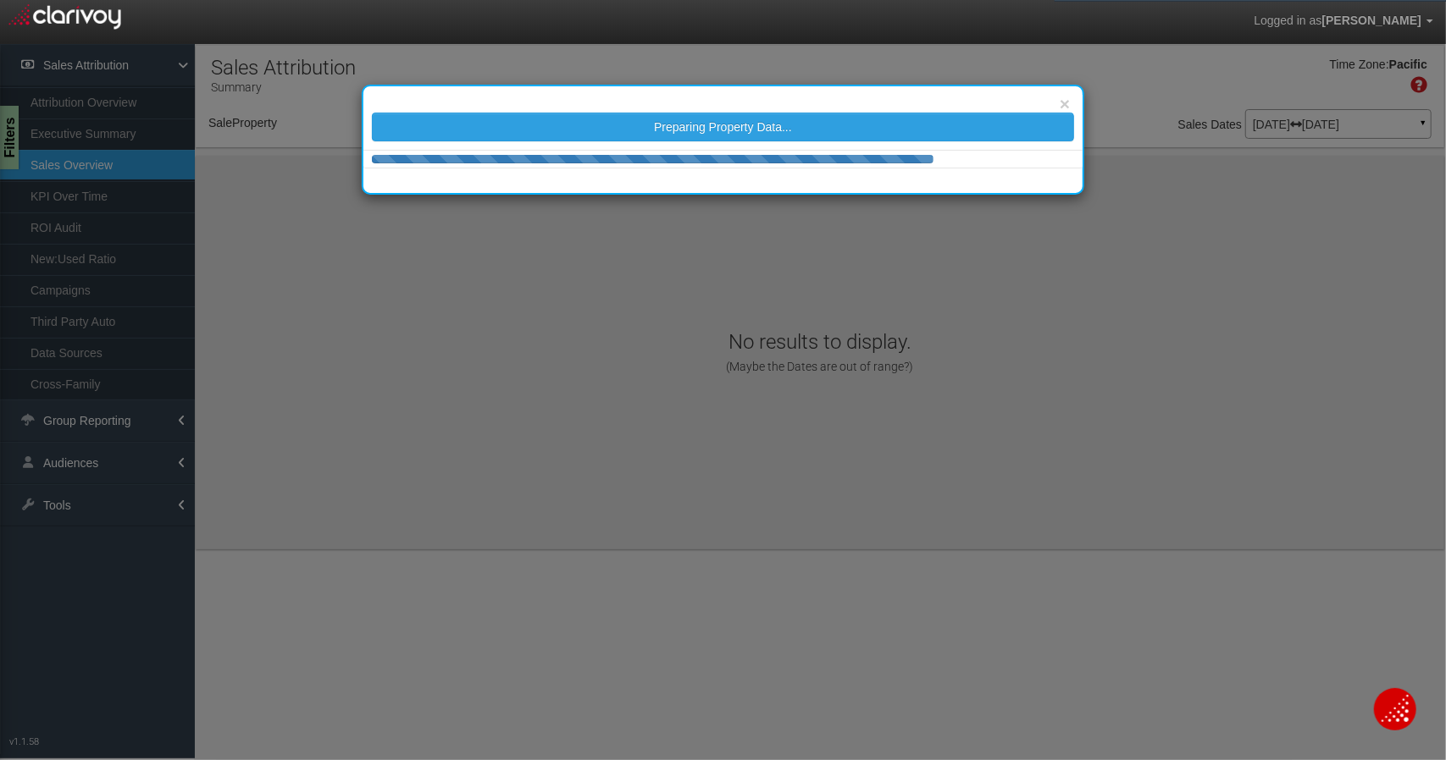
select select "object:395"
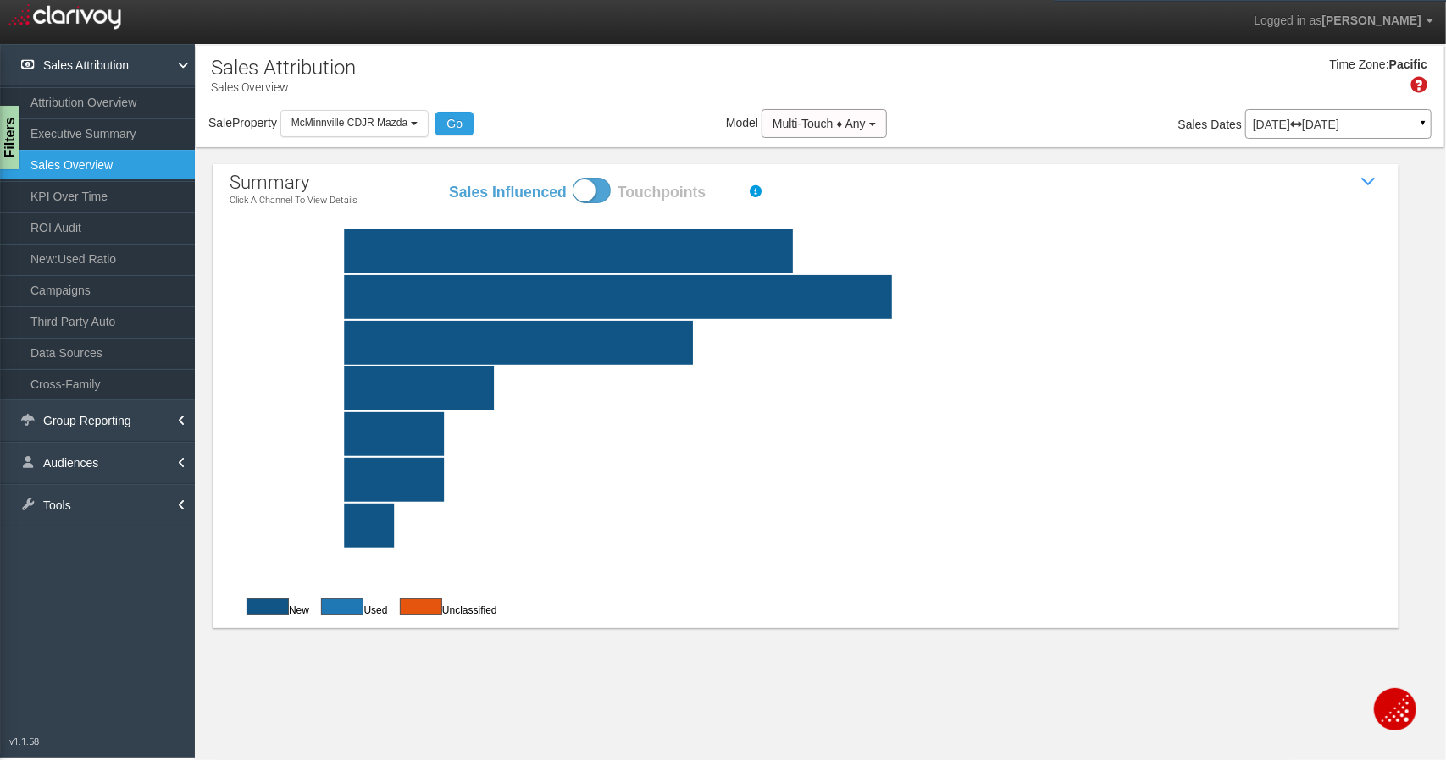
click at [1313, 124] on p "[DATE] [DATE]" at bounding box center [1338, 125] width 171 height 12
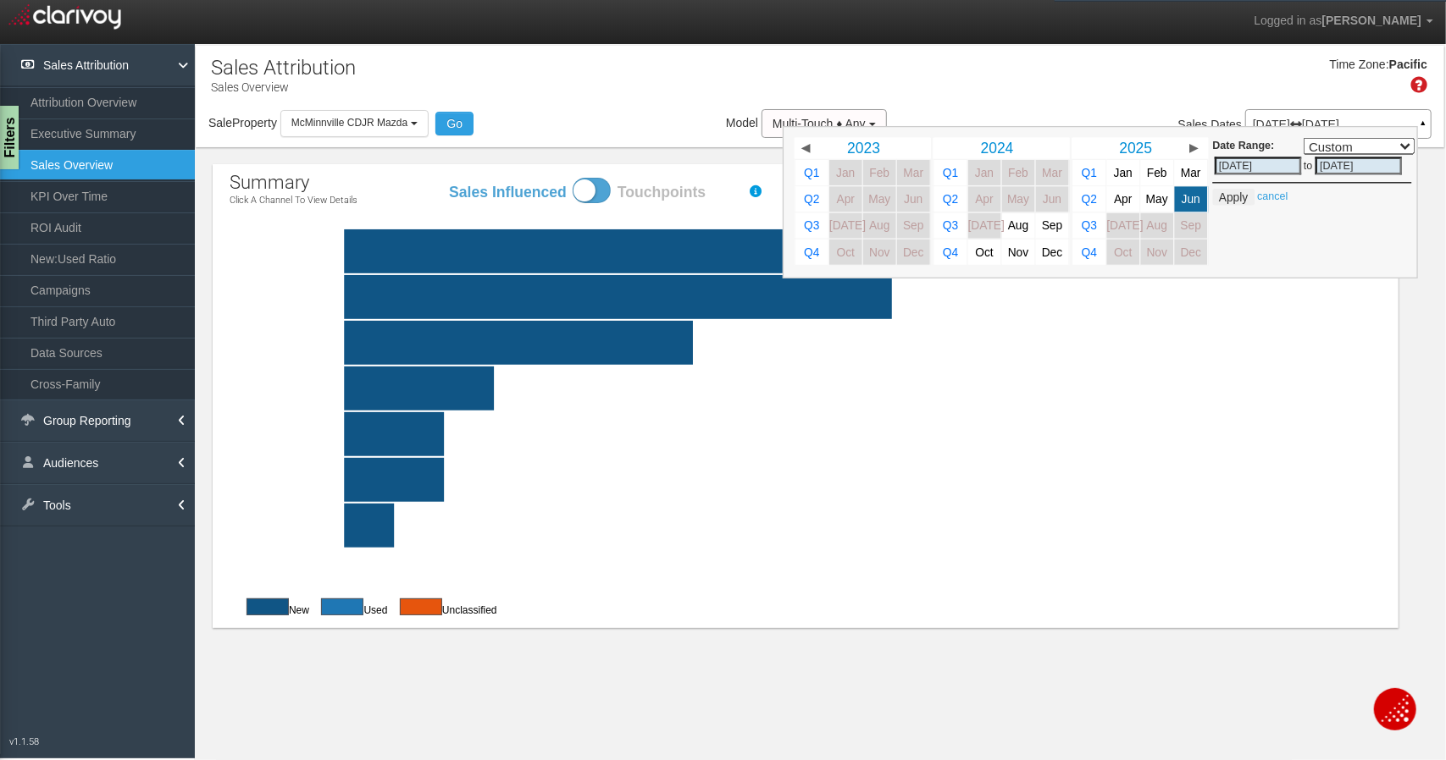
click at [1110, 96] on div "Time Zone: Pacific" at bounding box center [820, 81] width 1248 height 55
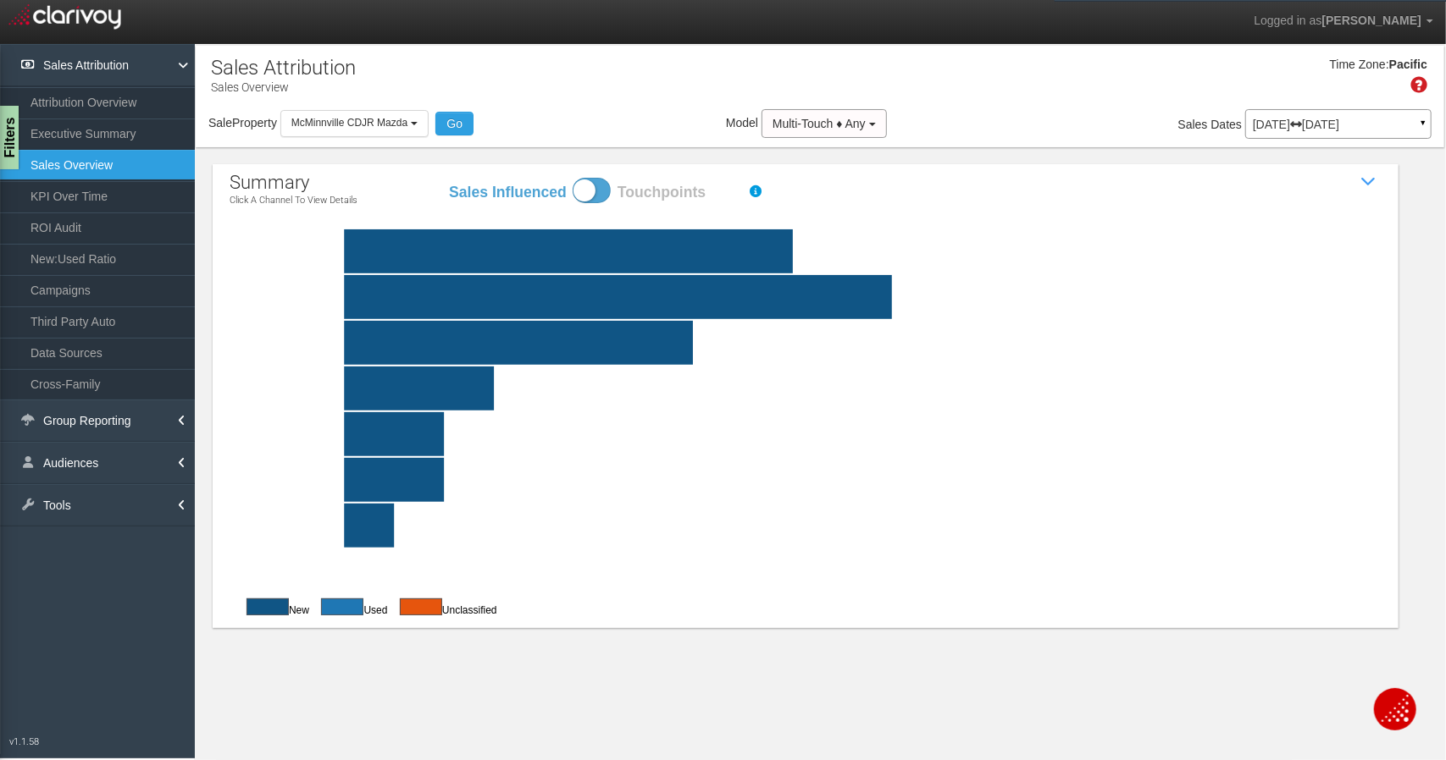
click at [573, 311] on rect at bounding box center [846, 297] width 1152 height 44
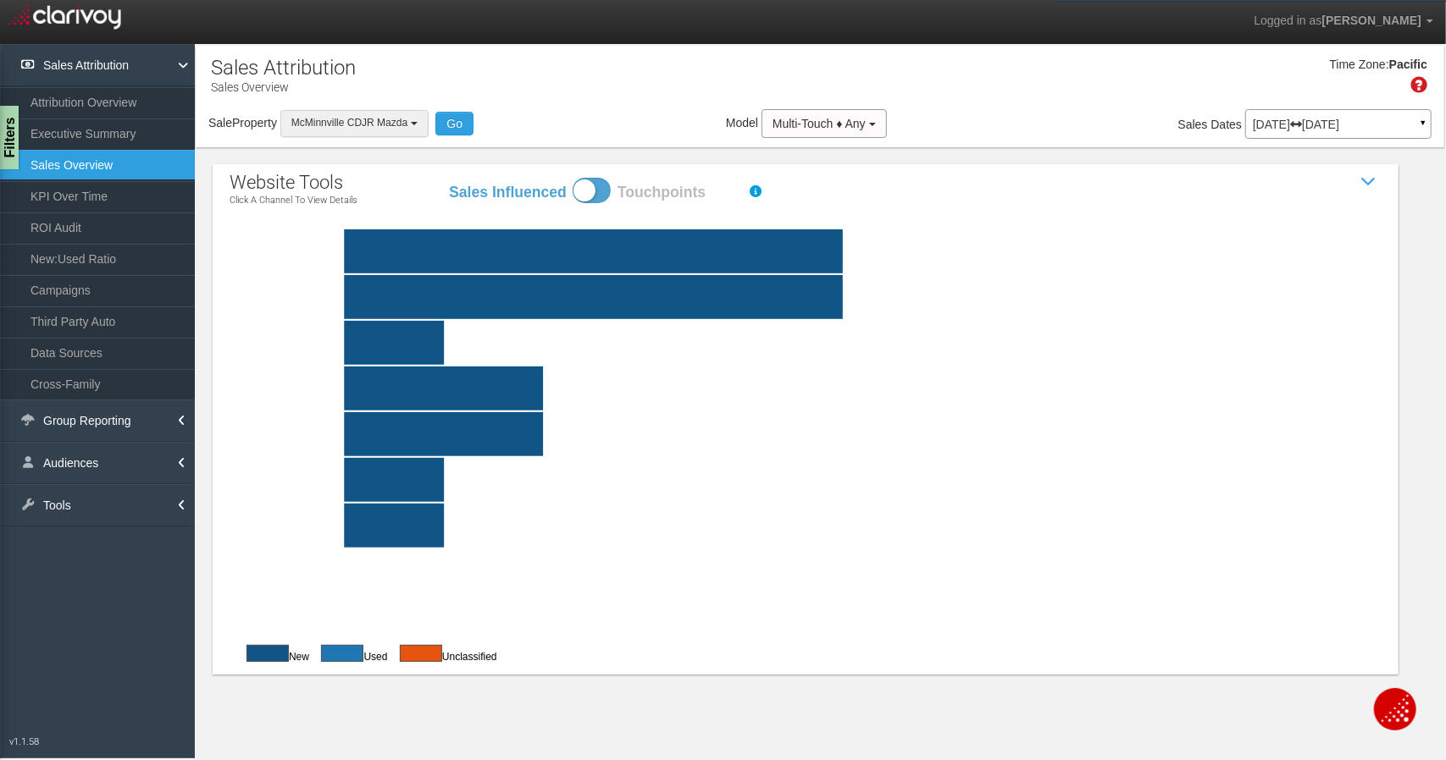
click at [376, 118] on span "McMinnville CDJR Mazda" at bounding box center [349, 123] width 116 height 12
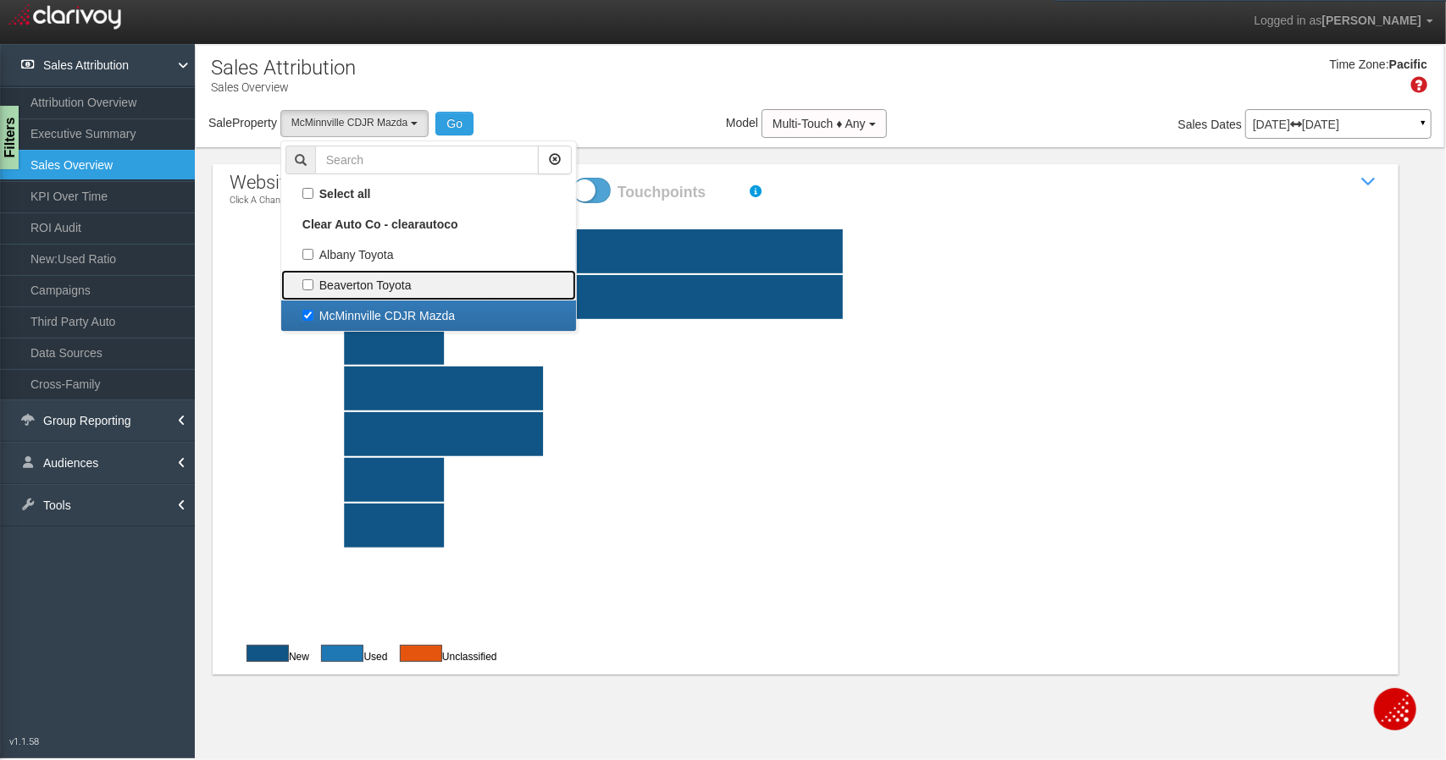
click at [309, 279] on label "Beaverton Toyota" at bounding box center [428, 285] width 286 height 22
click at [309, 279] on input "Beaverton Toyota" at bounding box center [307, 284] width 11 height 11
checkbox input "true"
select select "object:394"
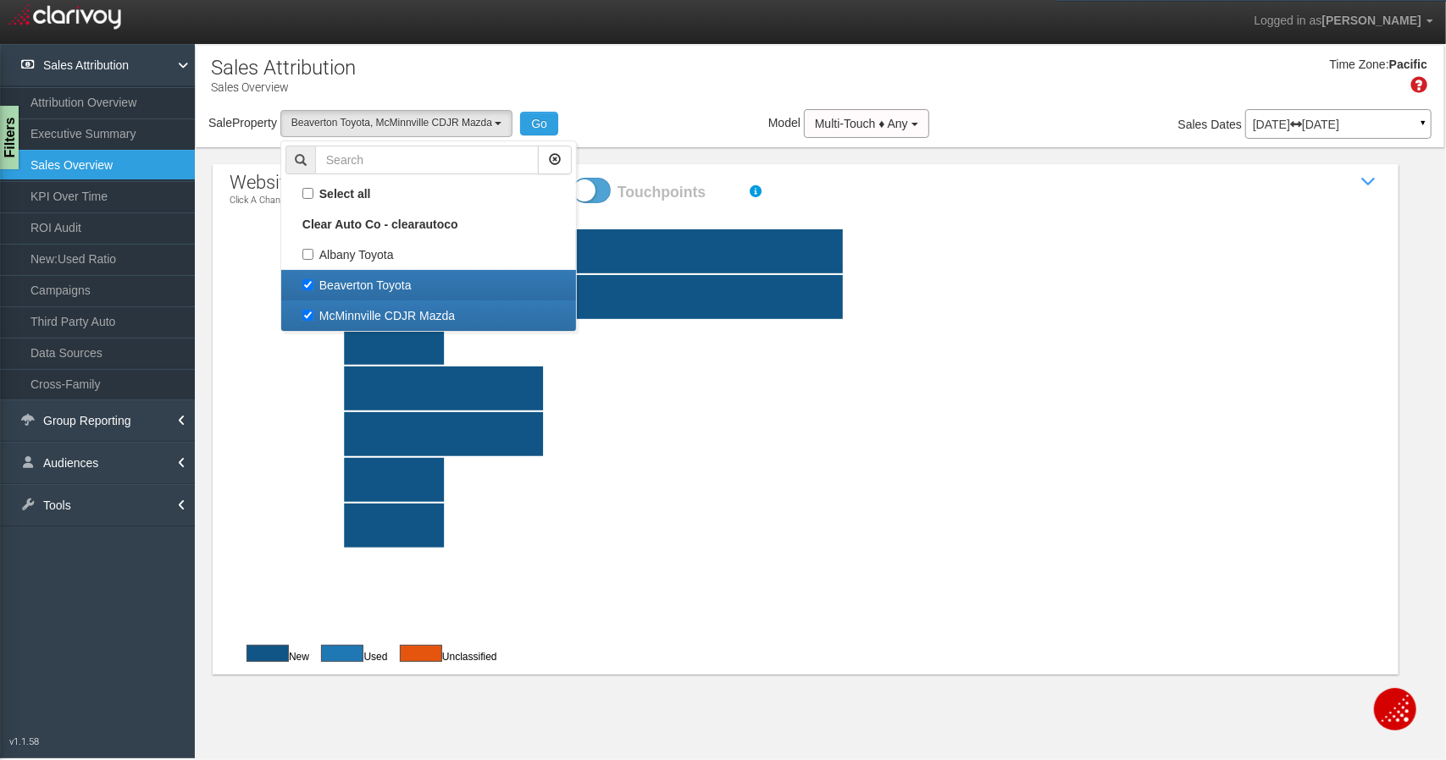
scroll to position [44, 0]
click at [318, 302] on link "McMinnville CDJR Mazda" at bounding box center [428, 316] width 295 height 30
click at [312, 316] on label "McMinnville CDJR Mazda" at bounding box center [428, 316] width 286 height 22
click at [312, 316] on input "McMinnville CDJR Mazda" at bounding box center [307, 315] width 11 height 11
checkbox input "false"
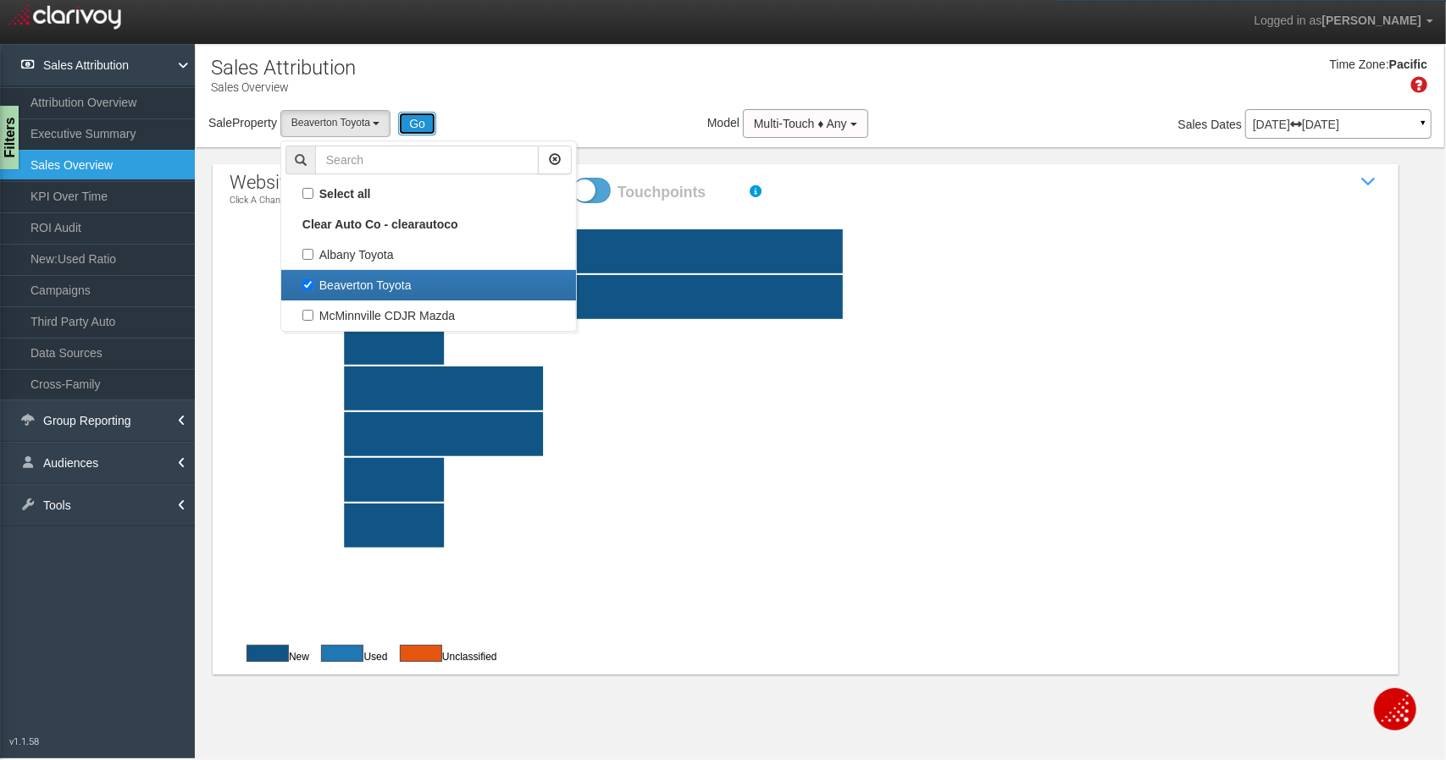
click at [414, 128] on button "Go" at bounding box center [417, 124] width 38 height 24
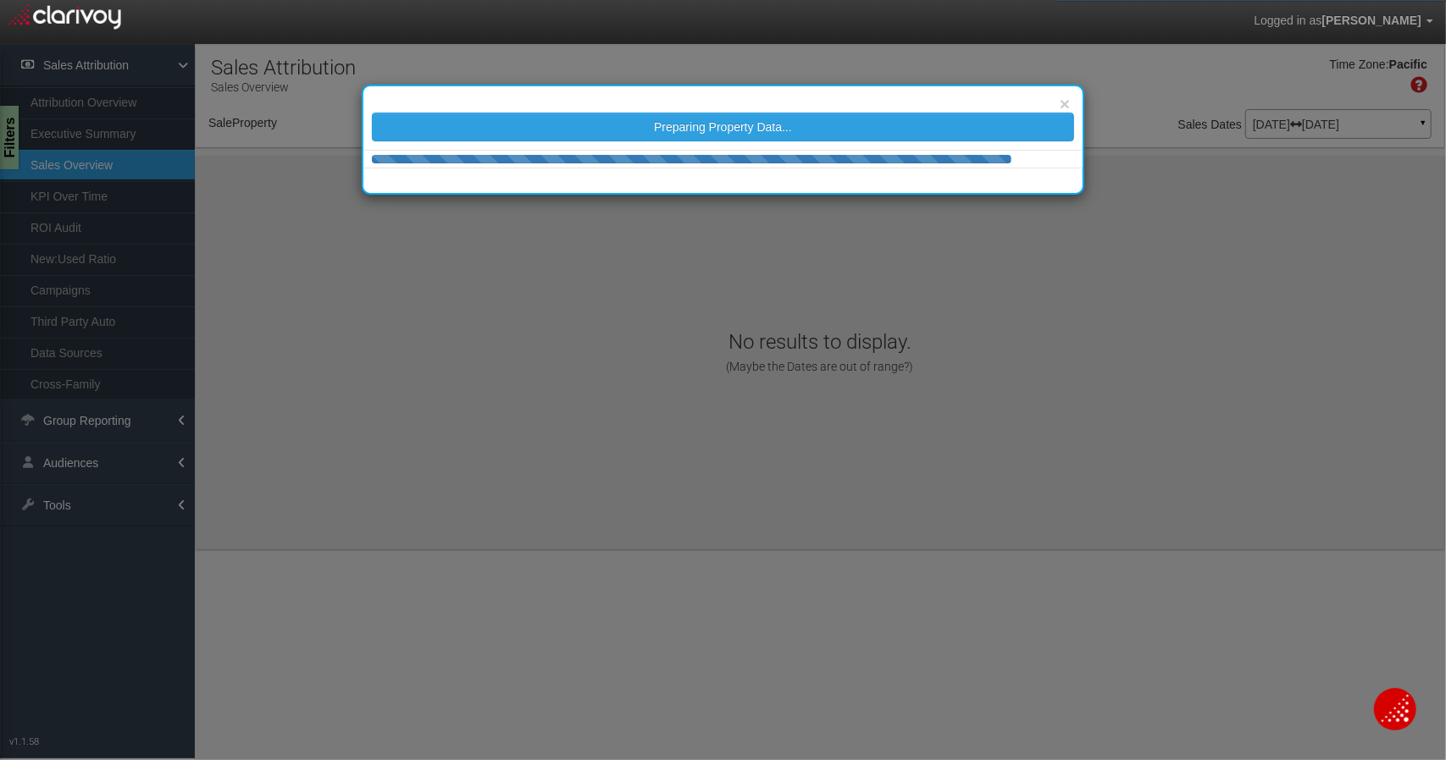
select select "object:452"
